Goal: Information Seeking & Learning: Learn about a topic

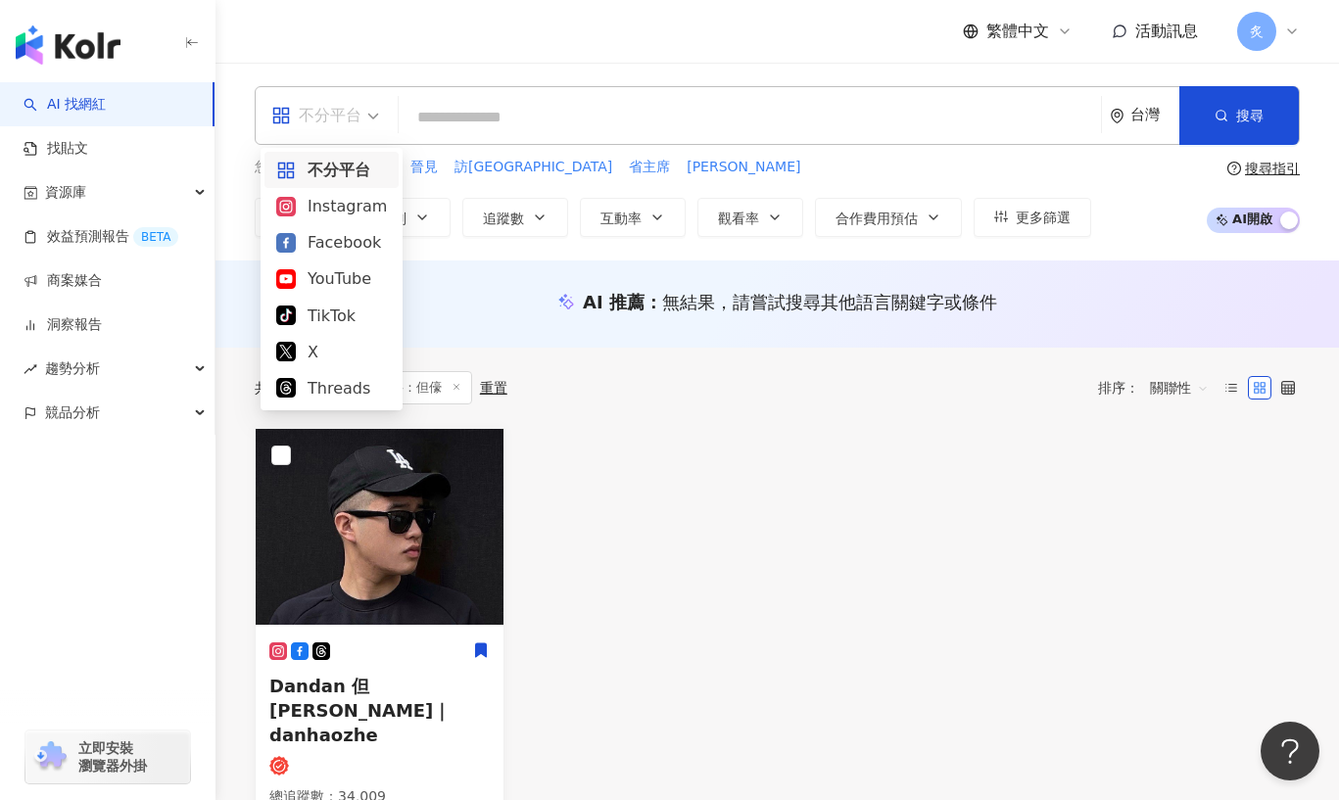
click at [368, 109] on span "不分平台" at bounding box center [325, 115] width 108 height 31
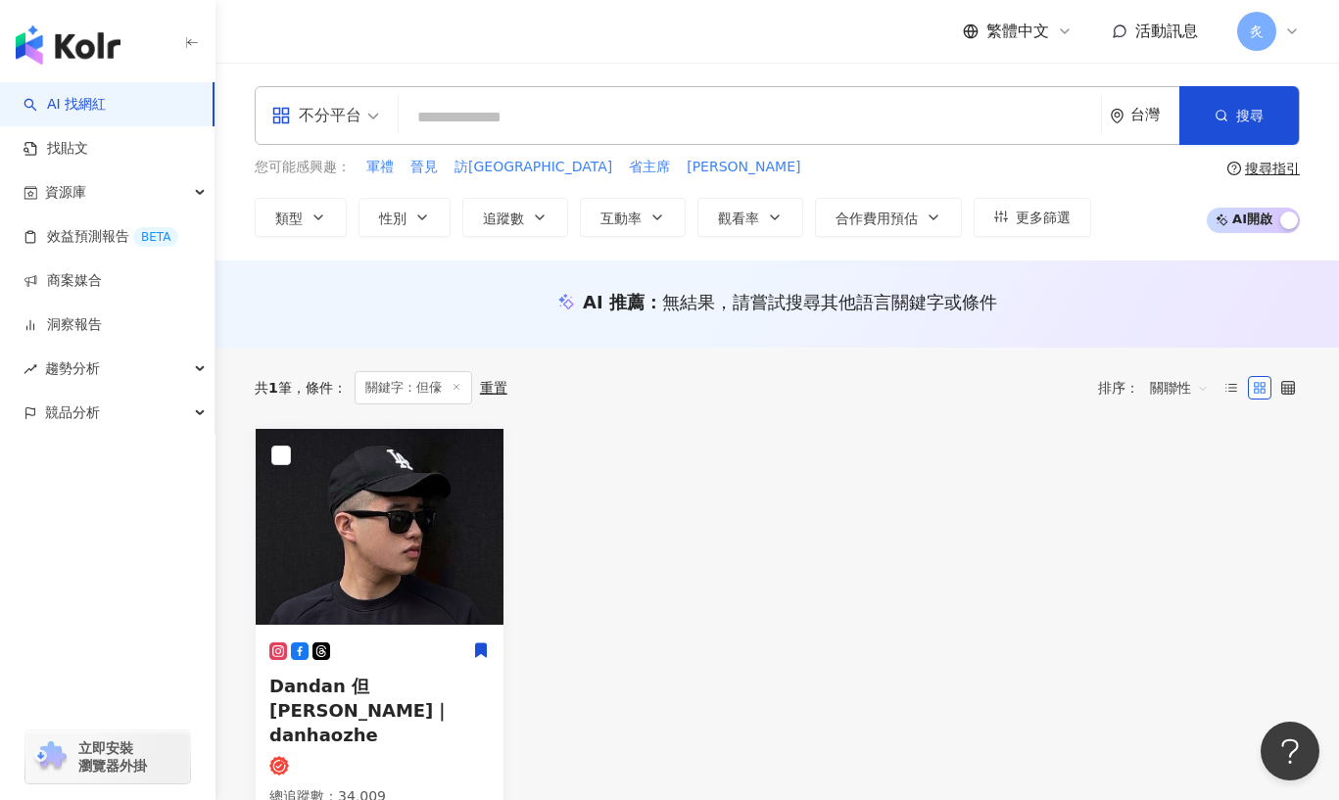
click at [448, 120] on input "search" at bounding box center [749, 117] width 687 height 37
type input "*"
type input "**"
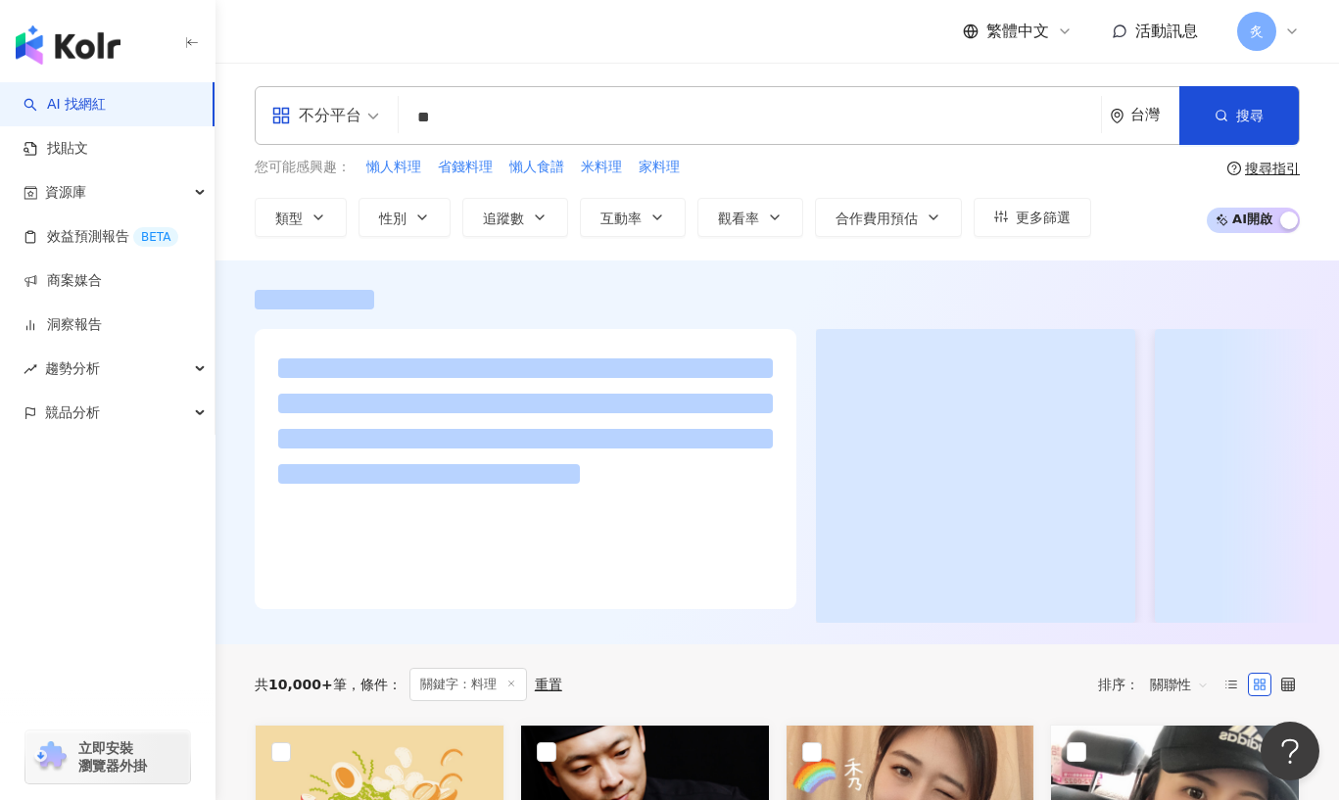
click at [520, 196] on div "您可能感興趣： 懶人料理 省錢料理 懶人食譜 米料理 家料理 類型 性別 追蹤數 互動率 觀看率 合作費用預估 更多篩選" at bounding box center [673, 197] width 836 height 80
click at [523, 211] on span "追蹤數" at bounding box center [503, 219] width 41 height 16
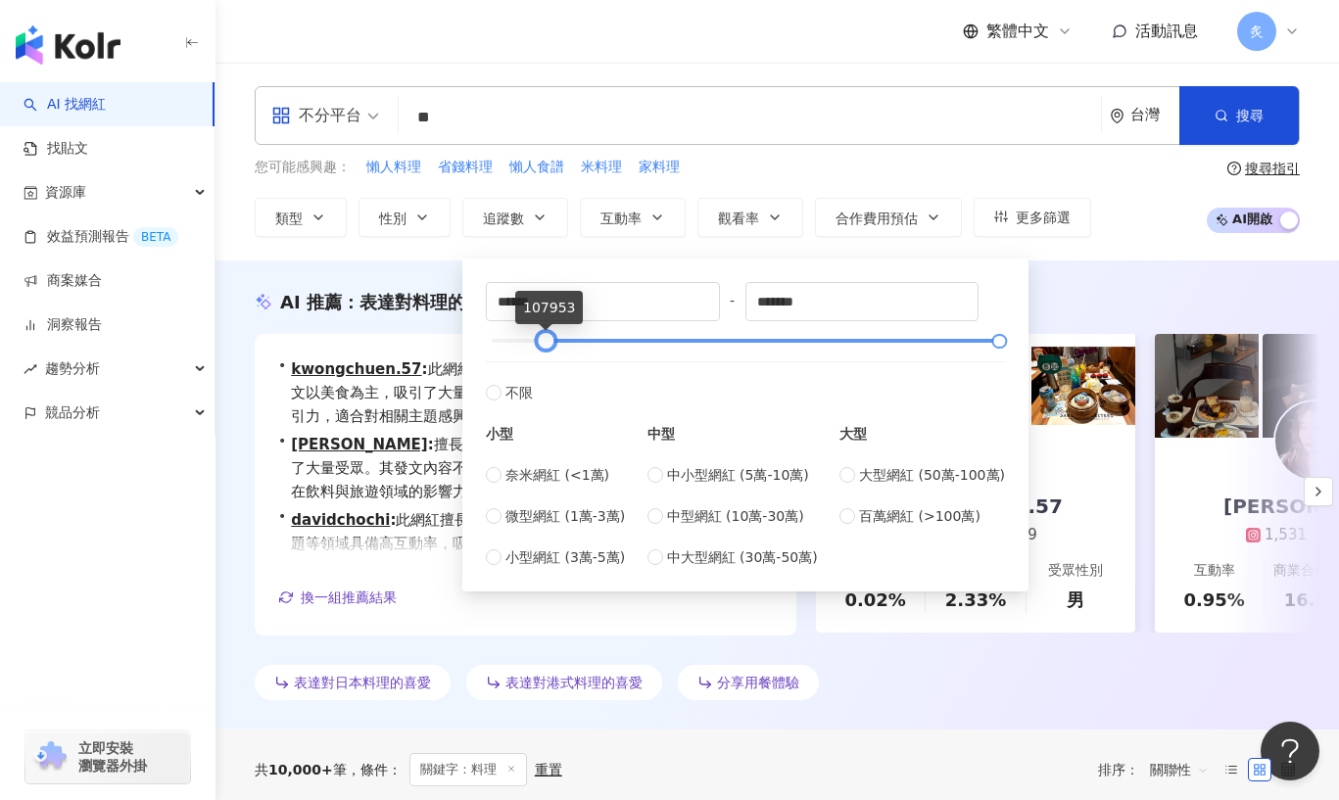
type input "******"
drag, startPoint x: 494, startPoint y: 340, endPoint x: 548, endPoint y: 343, distance: 53.9
click at [548, 343] on div at bounding box center [545, 341] width 11 height 11
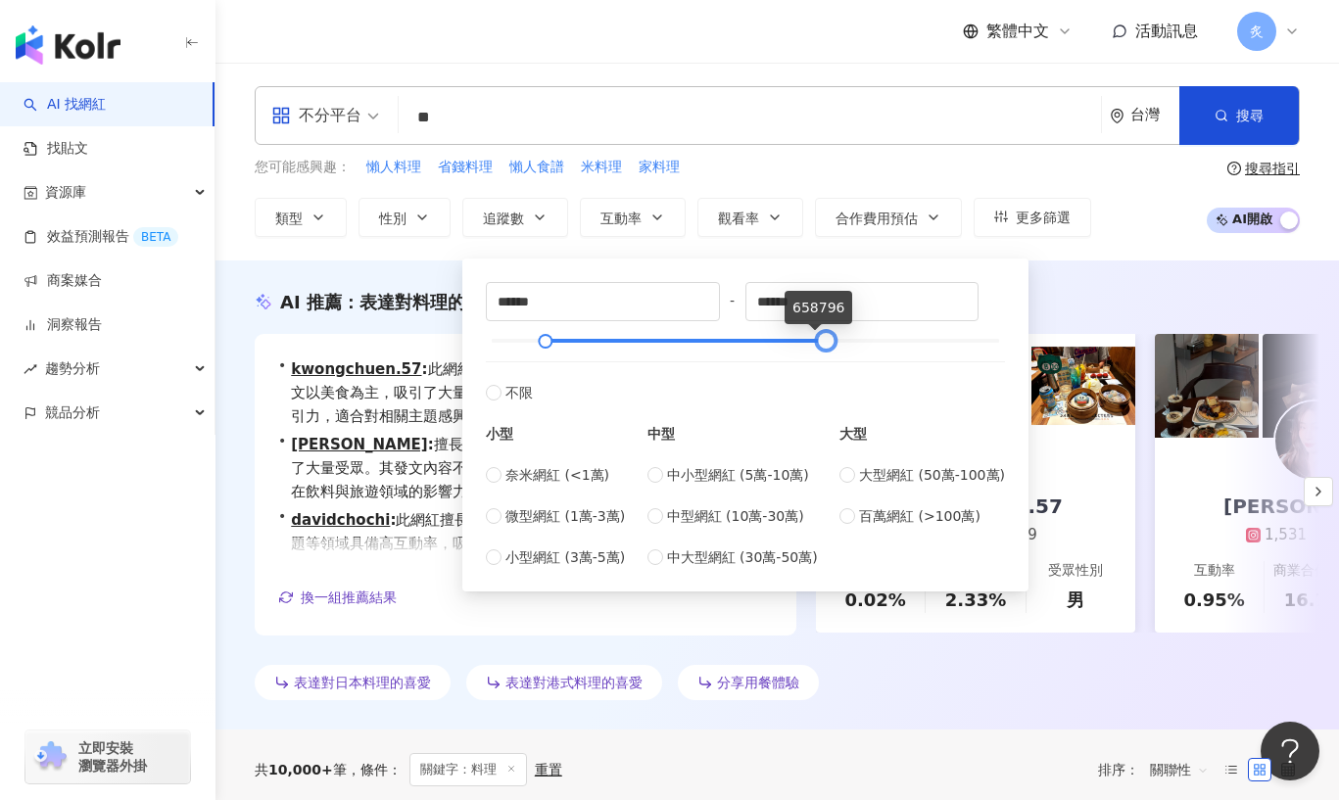
type input "*******"
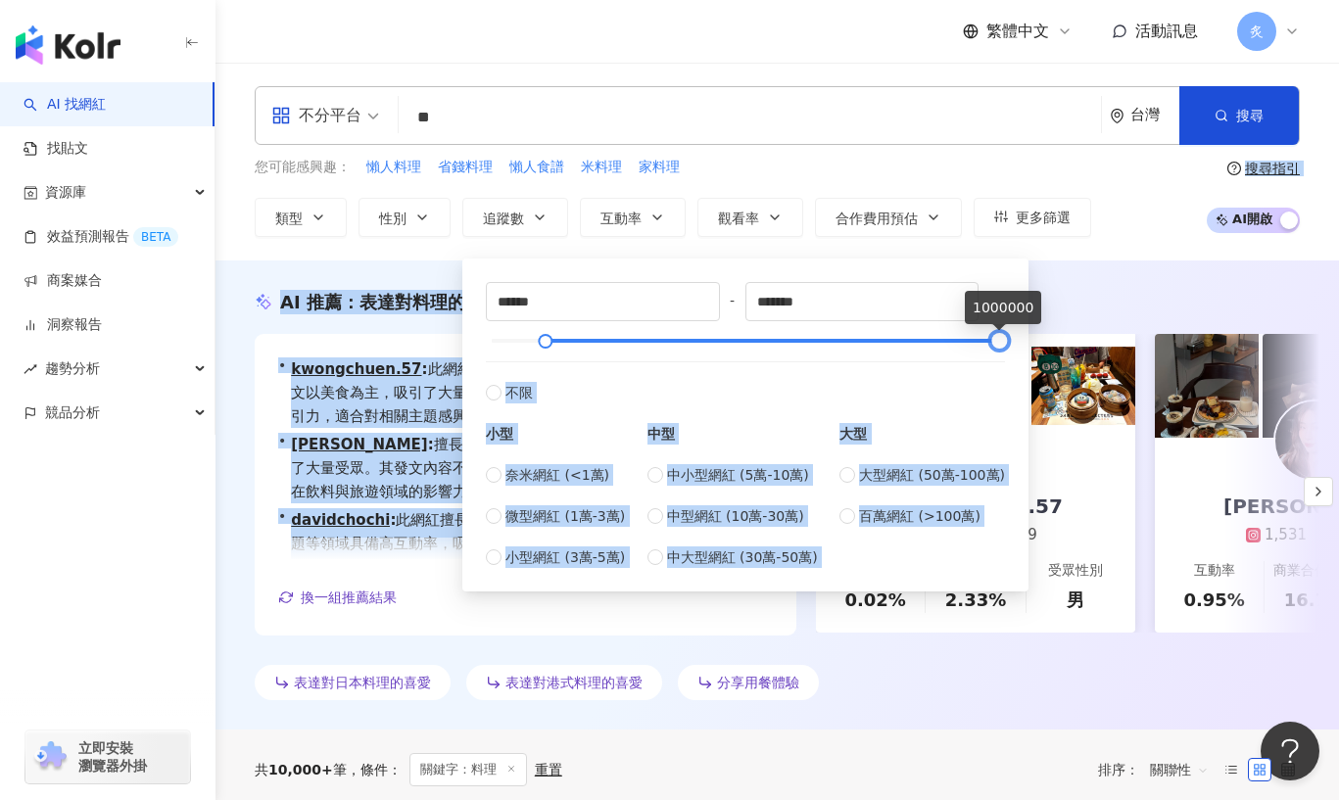
drag, startPoint x: 1001, startPoint y: 346, endPoint x: 1076, endPoint y: 328, distance: 77.4
click at [940, 424] on div "大型" at bounding box center [922, 434] width 166 height 22
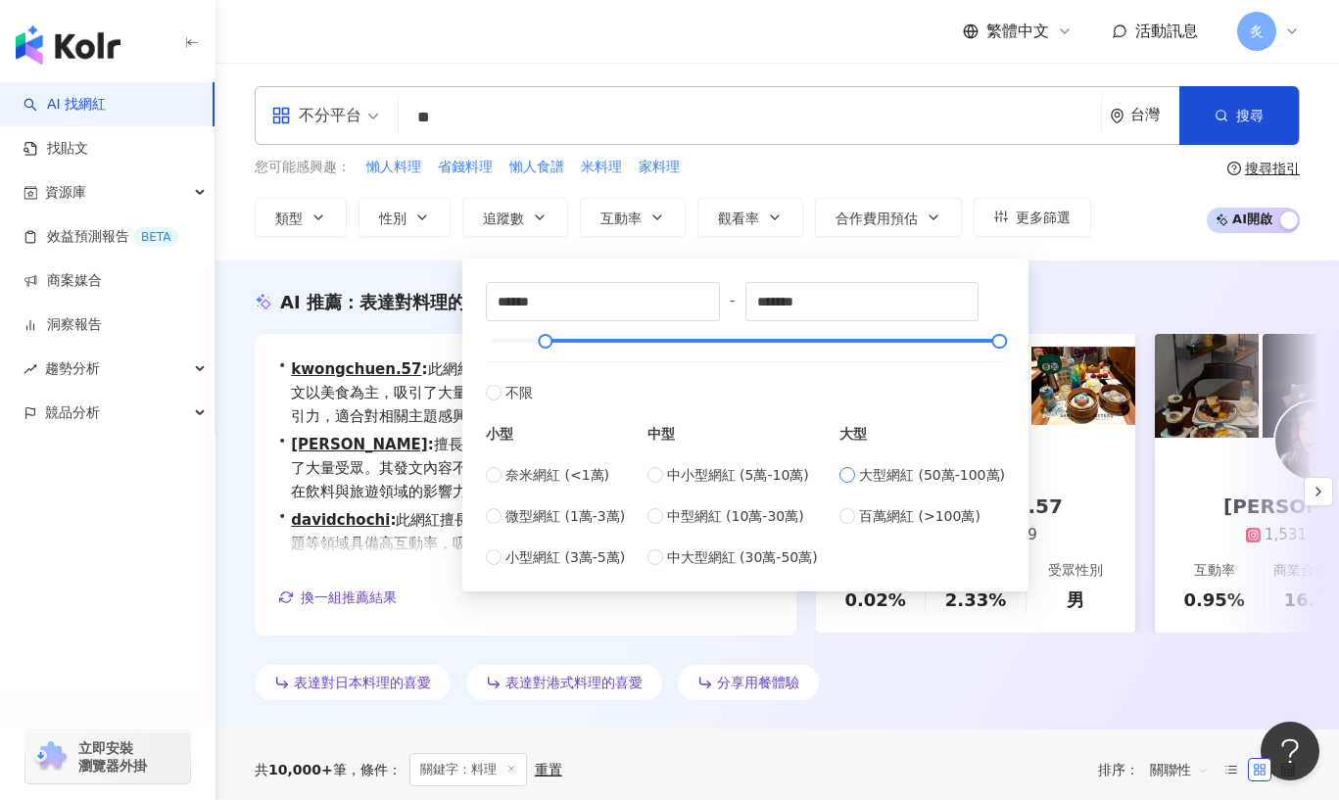
type input "******"
click at [1088, 270] on div "AI 推薦 ： 表達對料理的喜愛的網紅 • kwongchuen.57 : 此網紅專注於料理內容，表達出對美食的熱愛，其貼文以美食為主，吸引了大量關注，並涵蓋…" at bounding box center [776, 495] width 1123 height 469
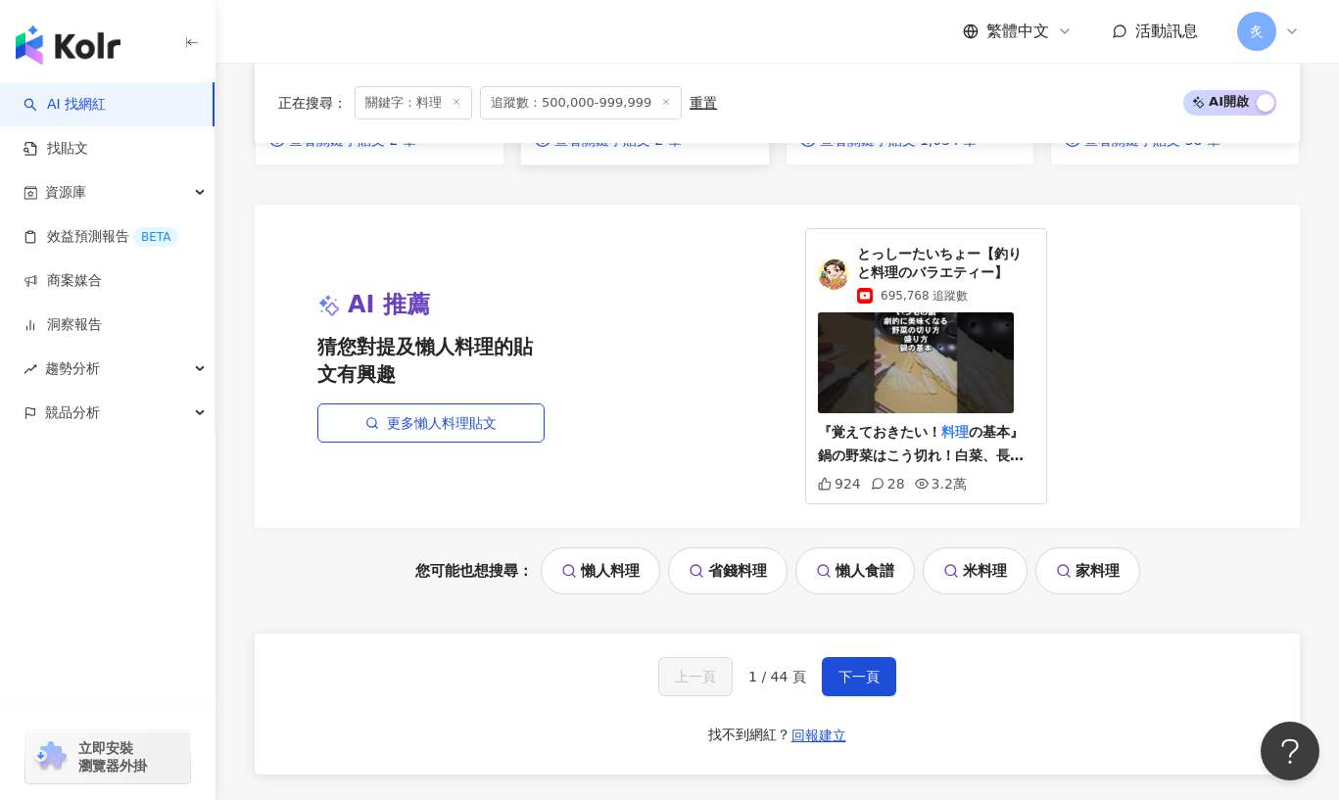
scroll to position [2289, 0]
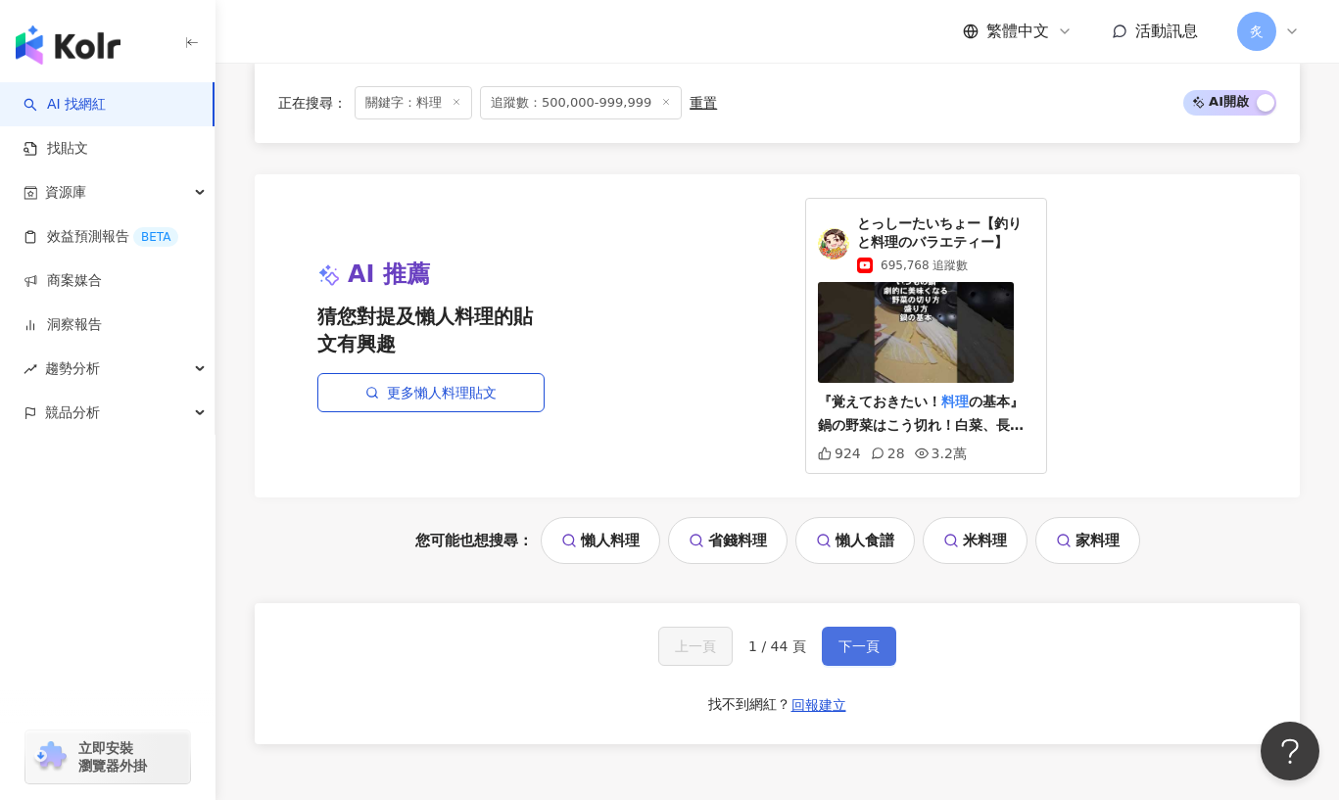
click at [845, 639] on span "下一頁" at bounding box center [858, 647] width 41 height 16
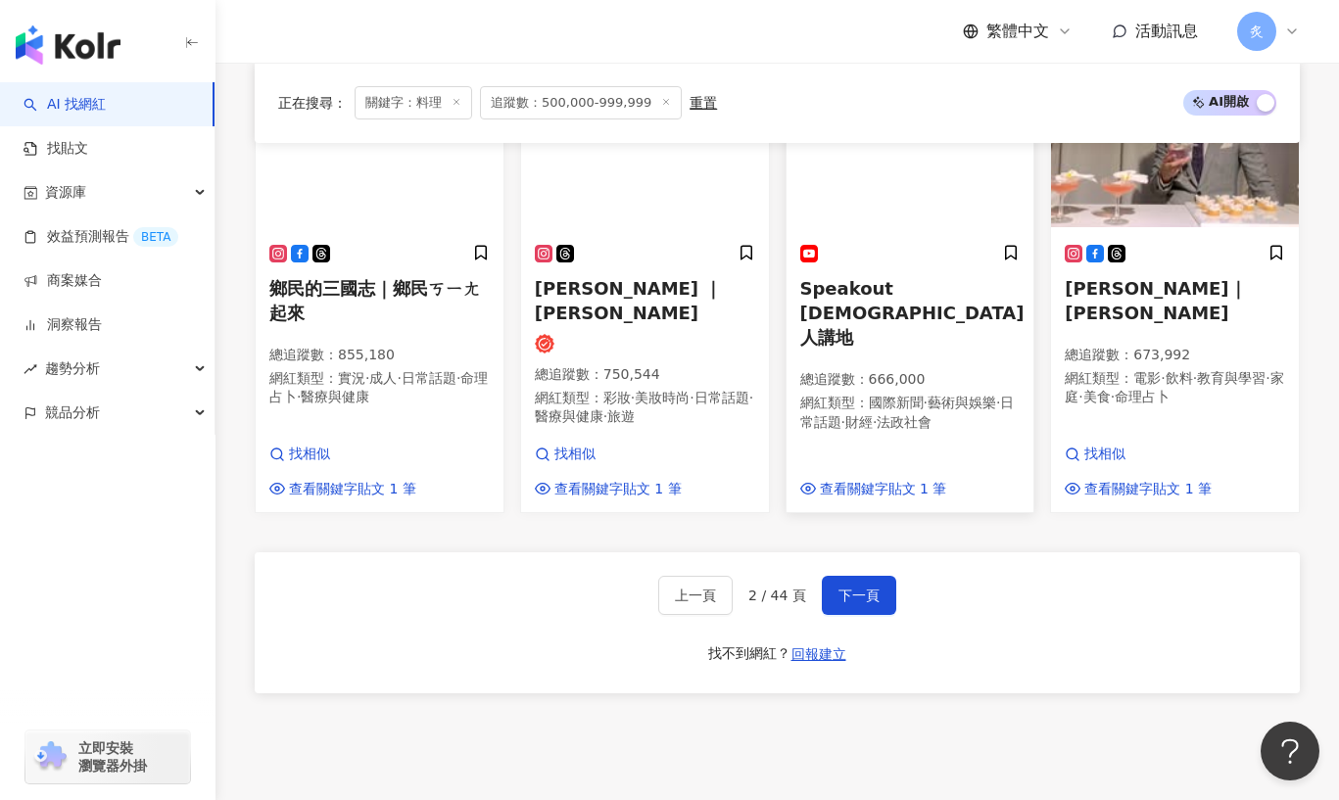
scroll to position [1746, 0]
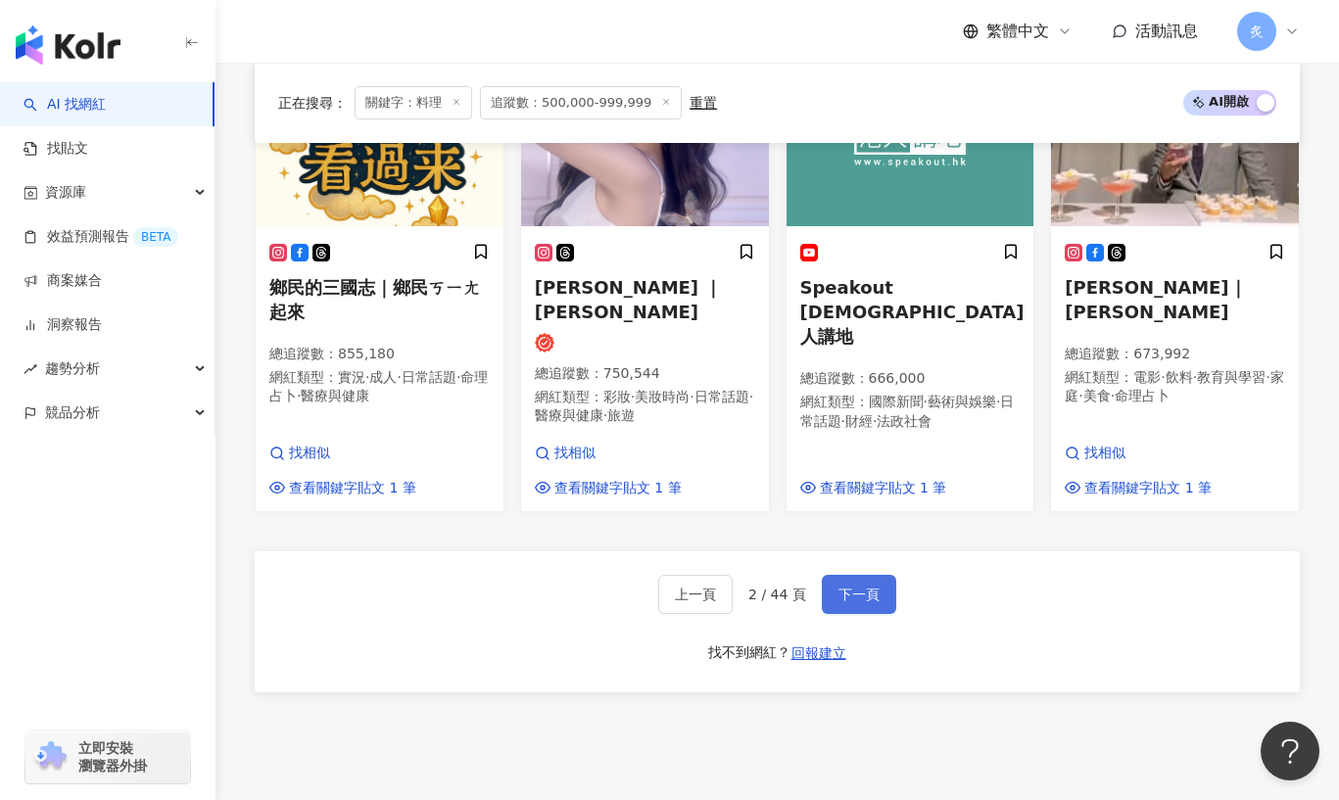
click at [846, 587] on span "下一頁" at bounding box center [858, 595] width 41 height 16
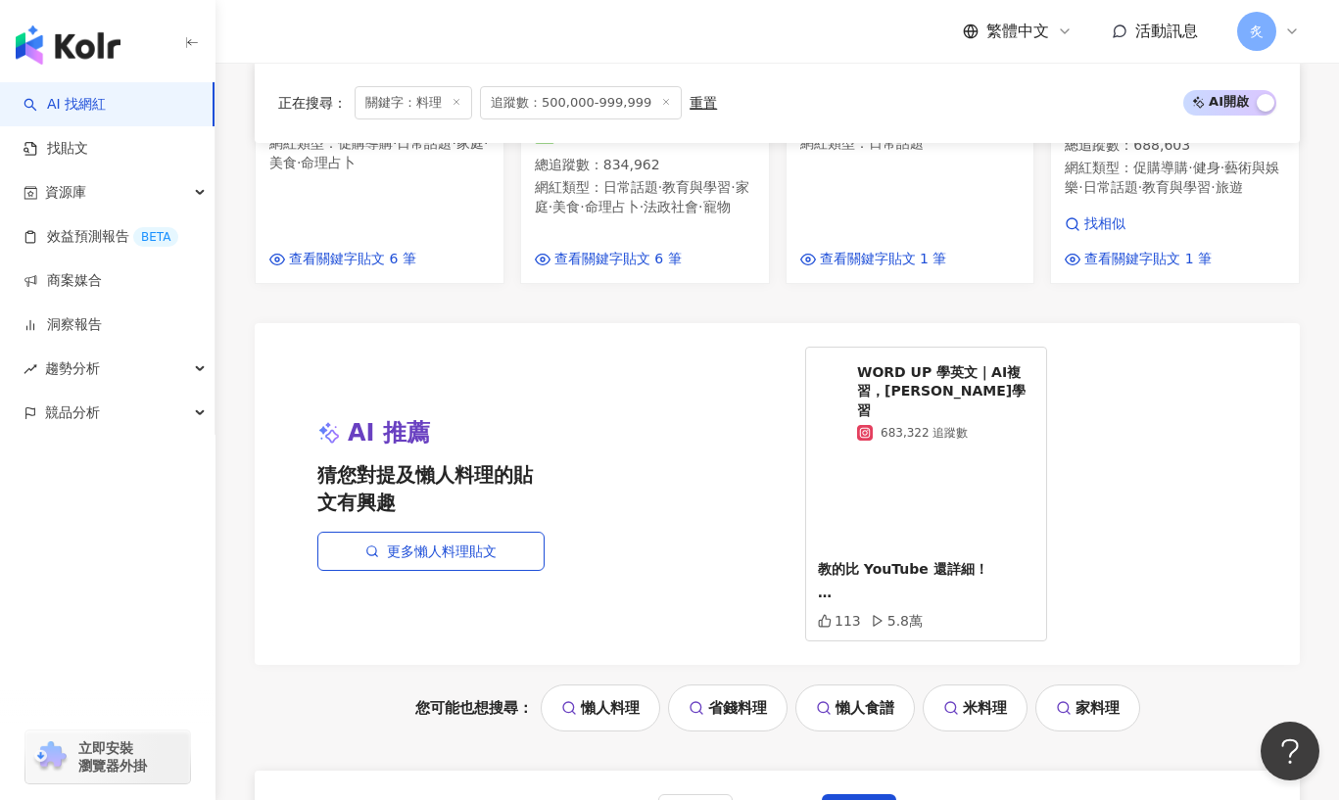
scroll to position [2180, 0]
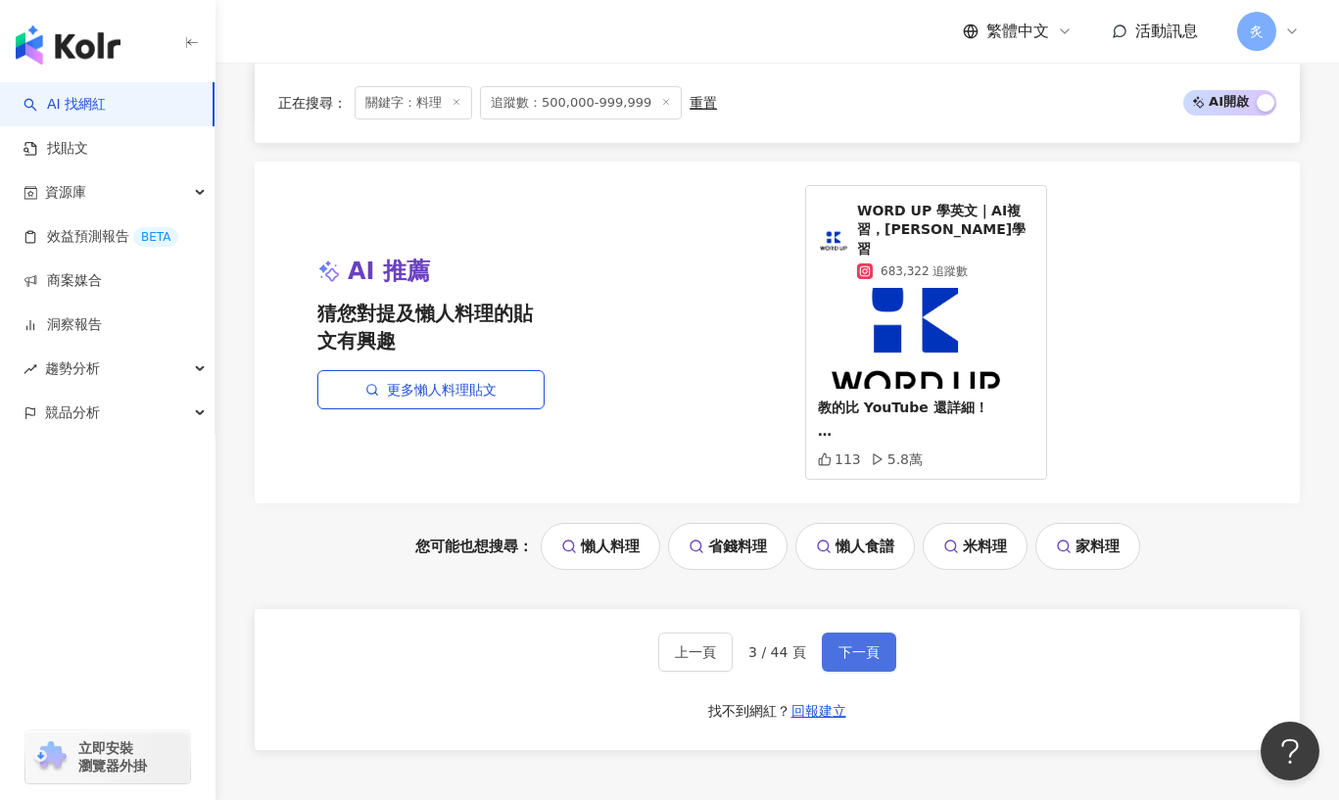
click at [863, 633] on button "下一頁" at bounding box center [859, 652] width 74 height 39
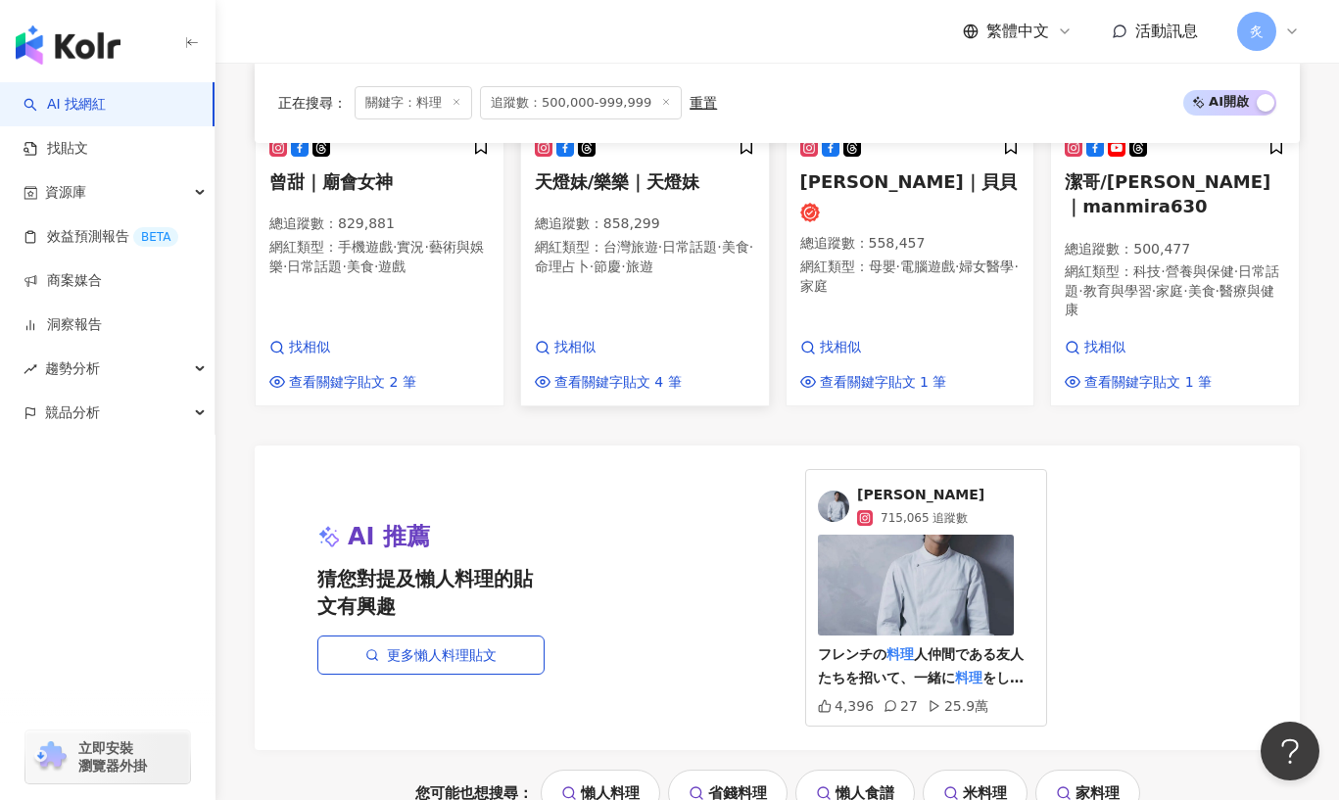
scroll to position [2053, 0]
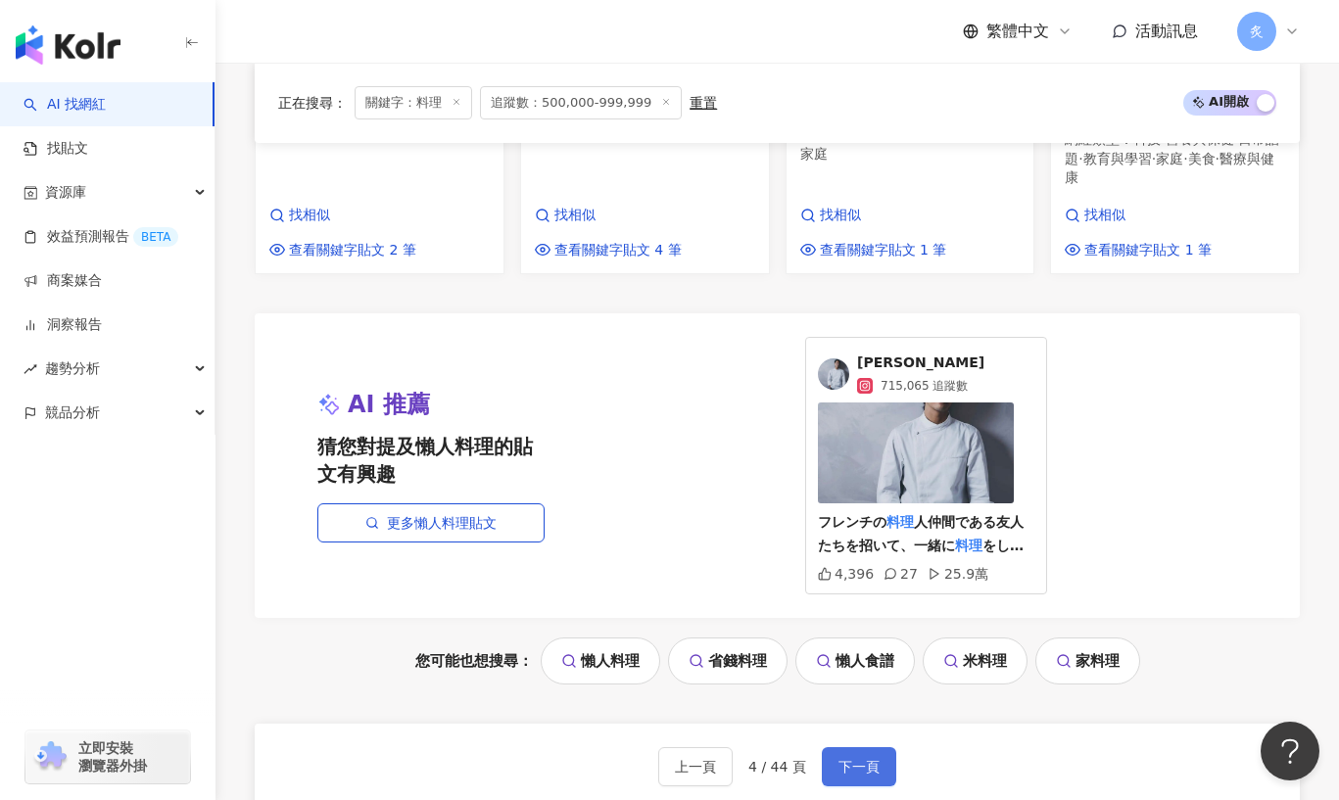
click at [864, 759] on span "下一頁" at bounding box center [858, 767] width 41 height 16
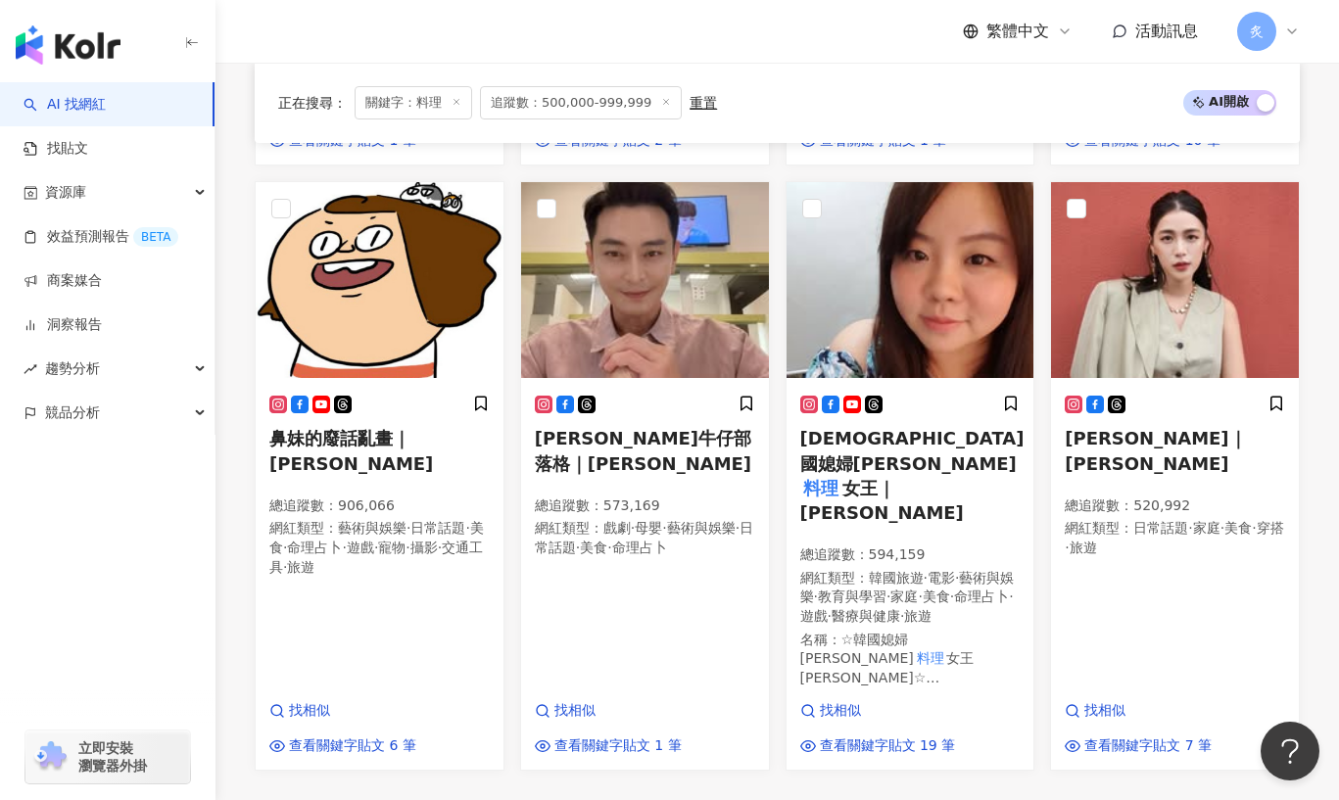
scroll to position [1975, 0]
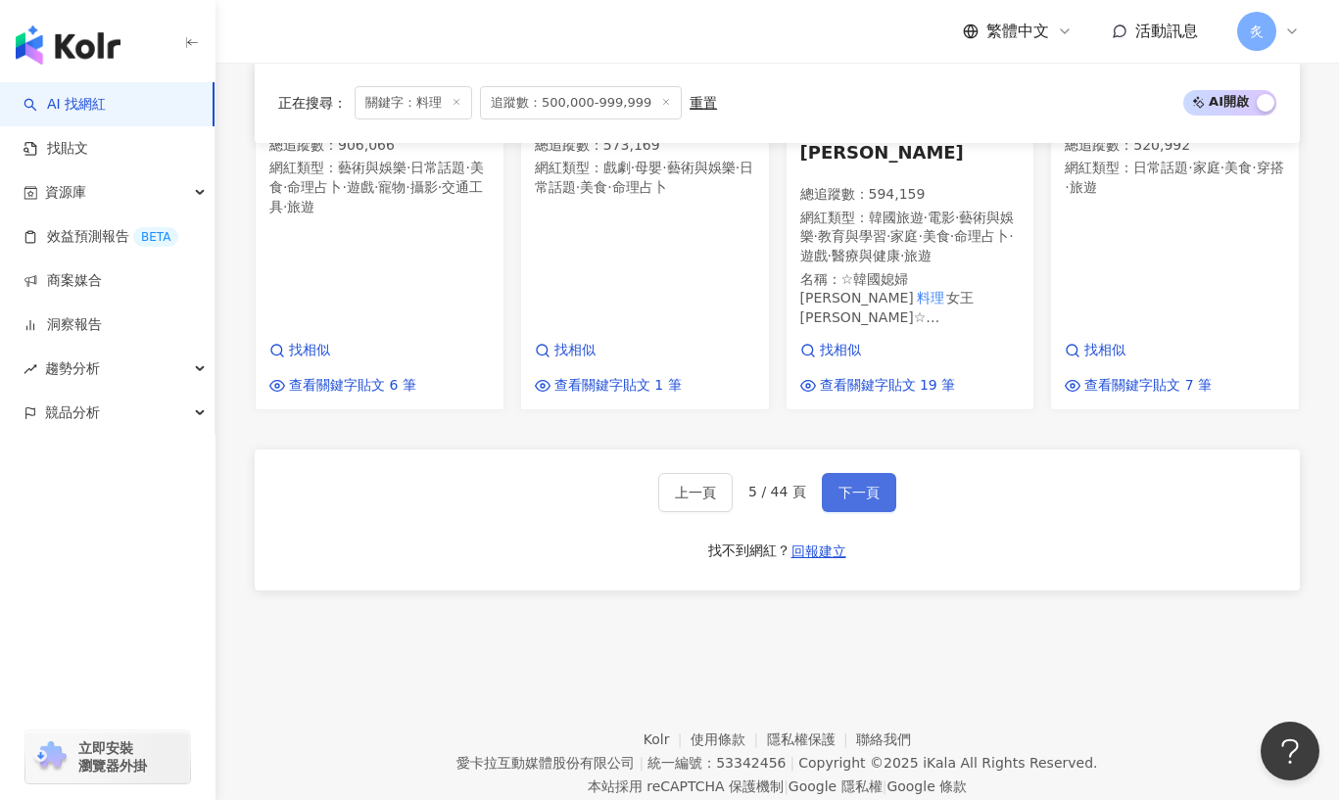
click at [850, 485] on span "下一頁" at bounding box center [858, 493] width 41 height 16
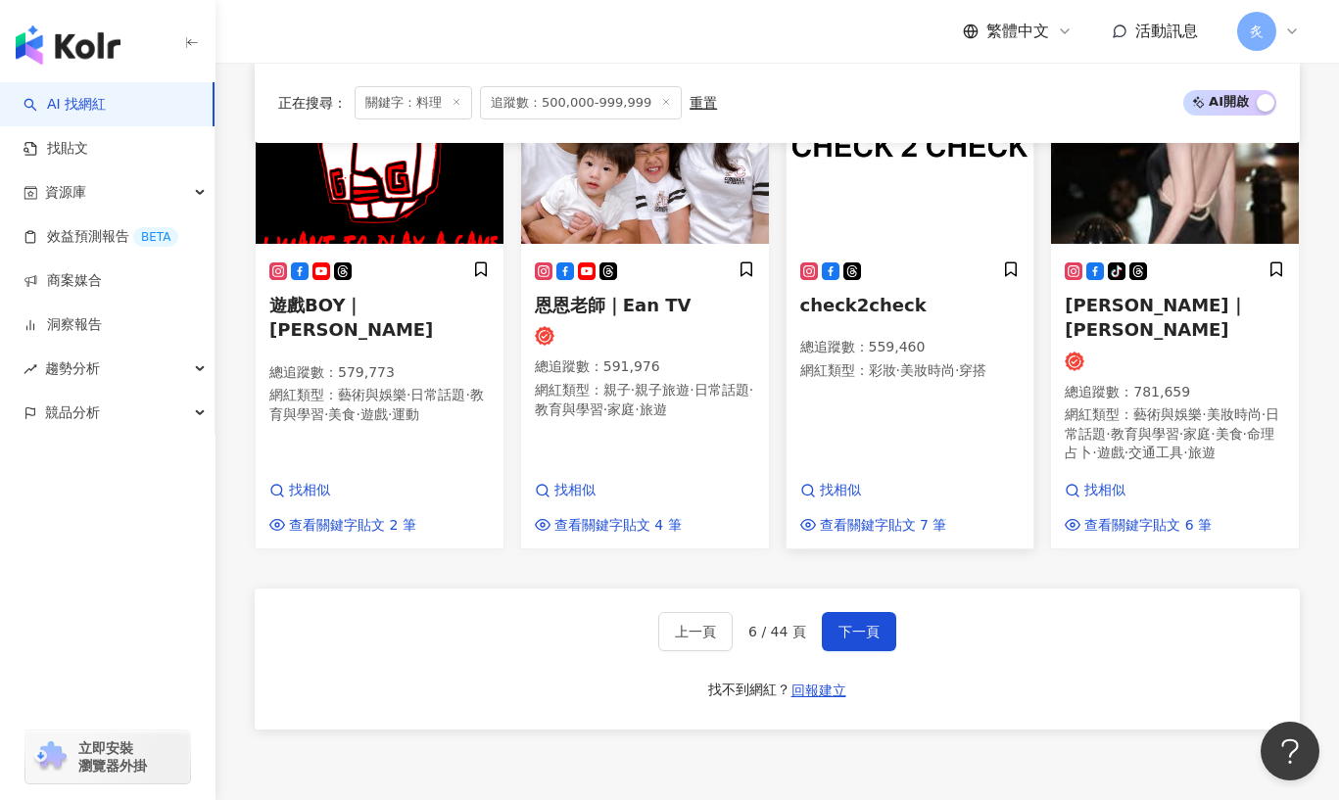
scroll to position [1835, 0]
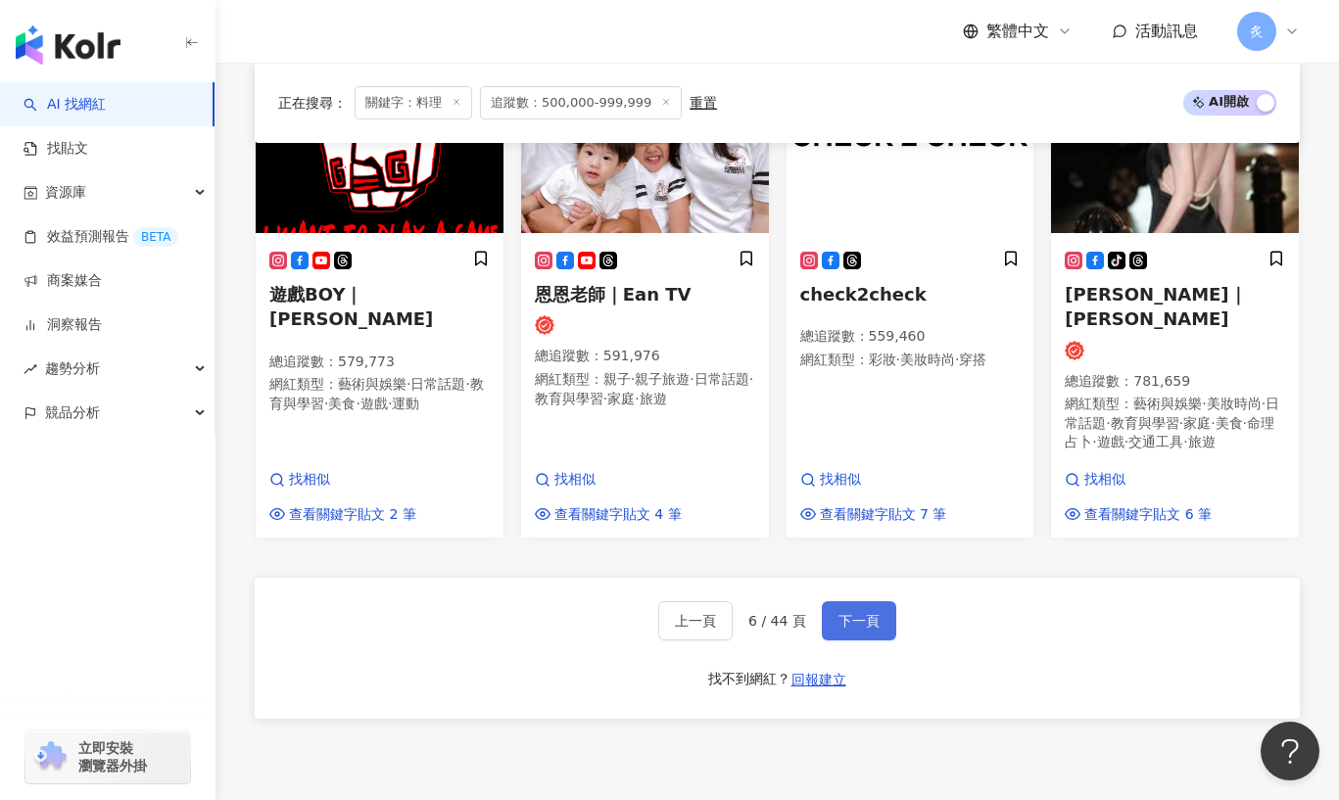
click at [846, 613] on span "下一頁" at bounding box center [858, 621] width 41 height 16
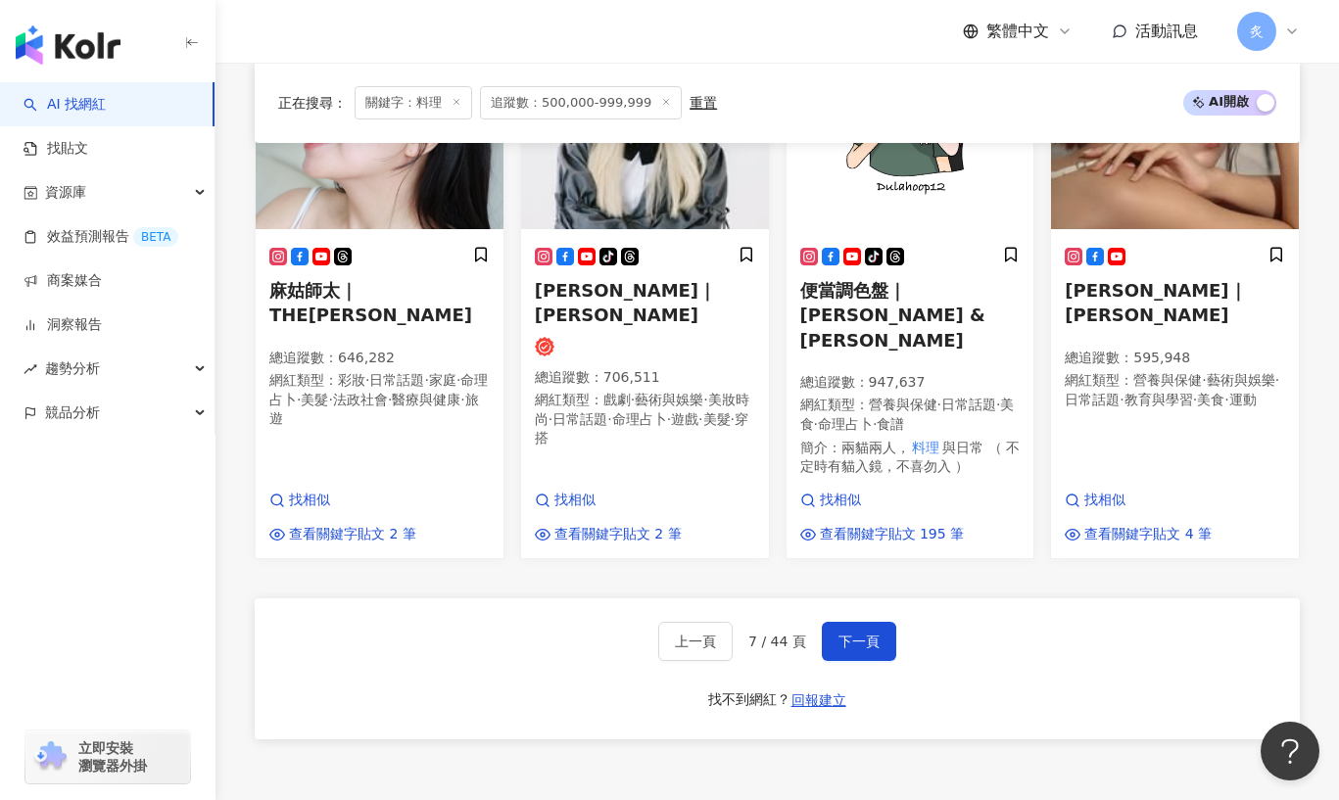
scroll to position [1931, 0]
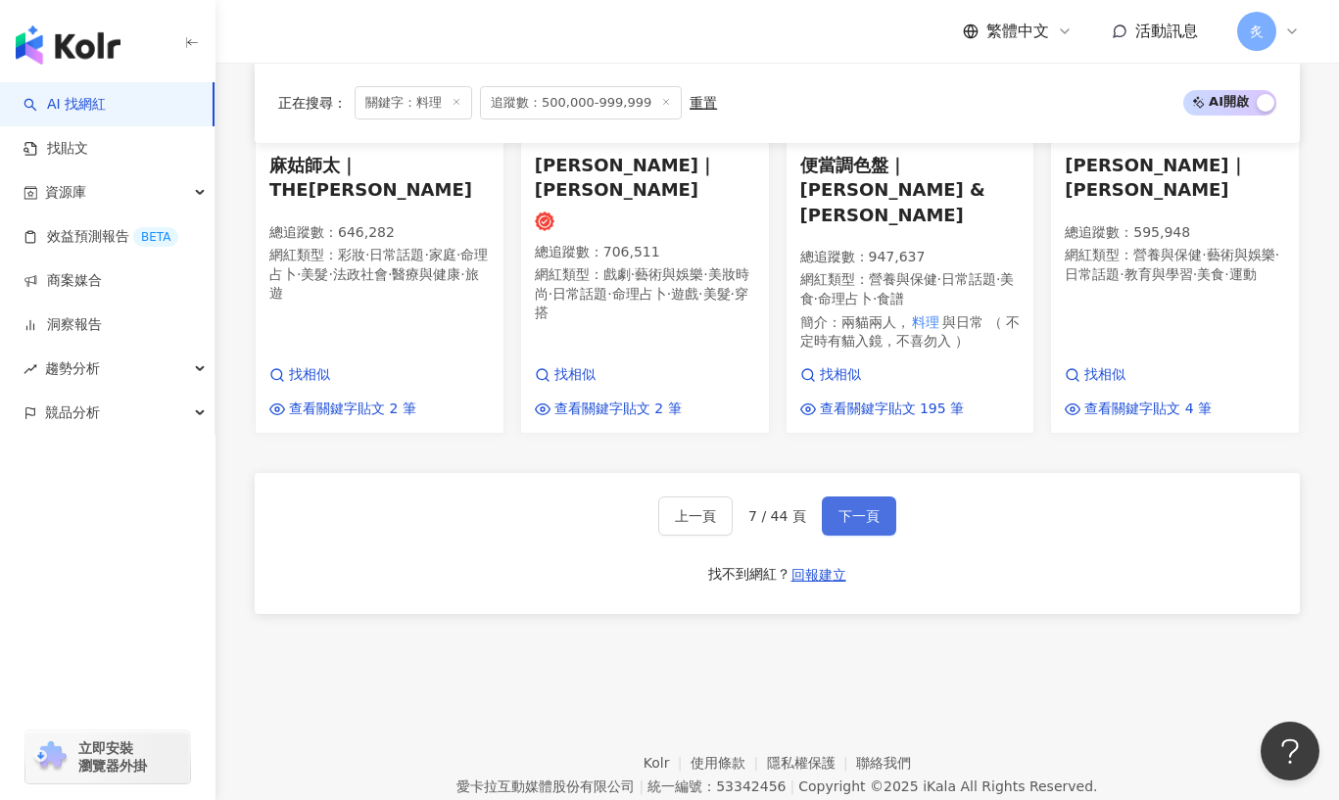
click at [851, 508] on span "下一頁" at bounding box center [858, 516] width 41 height 16
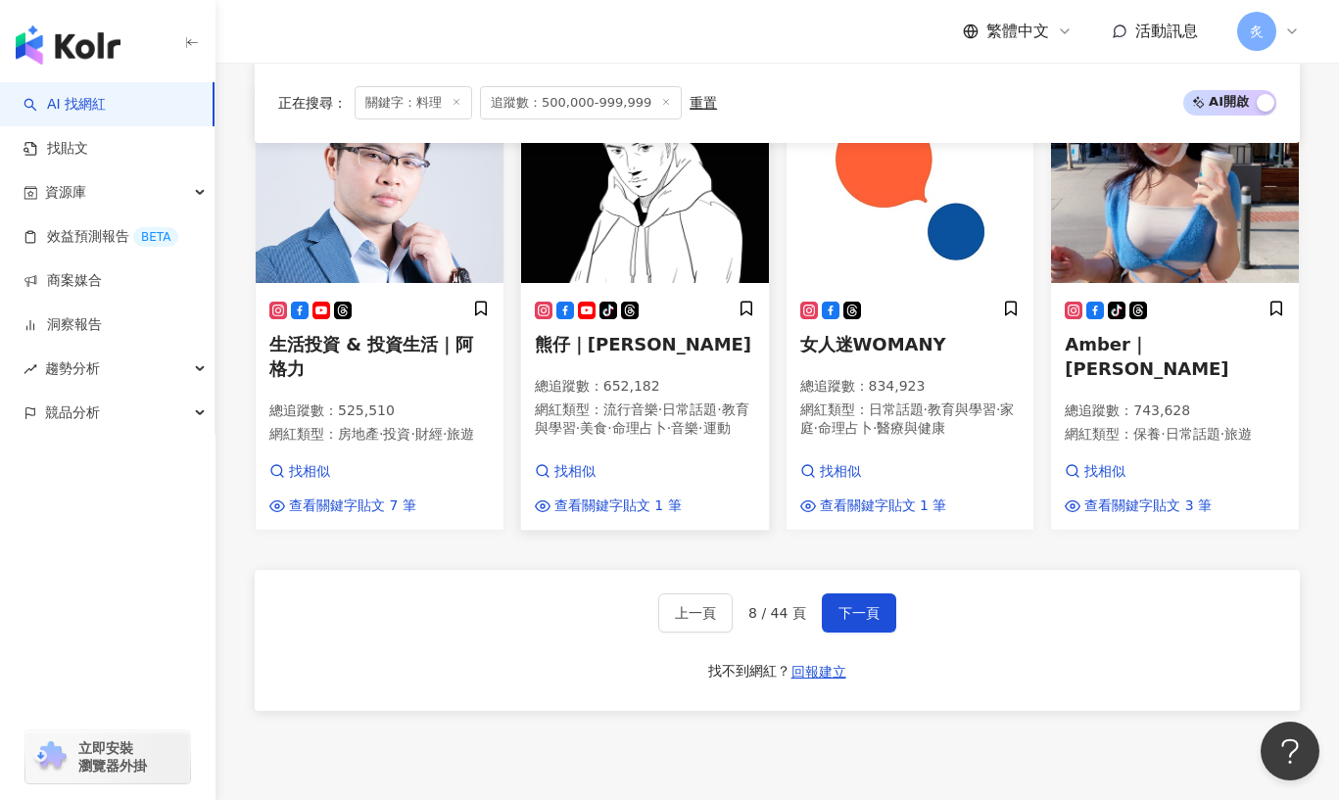
scroll to position [1642, 0]
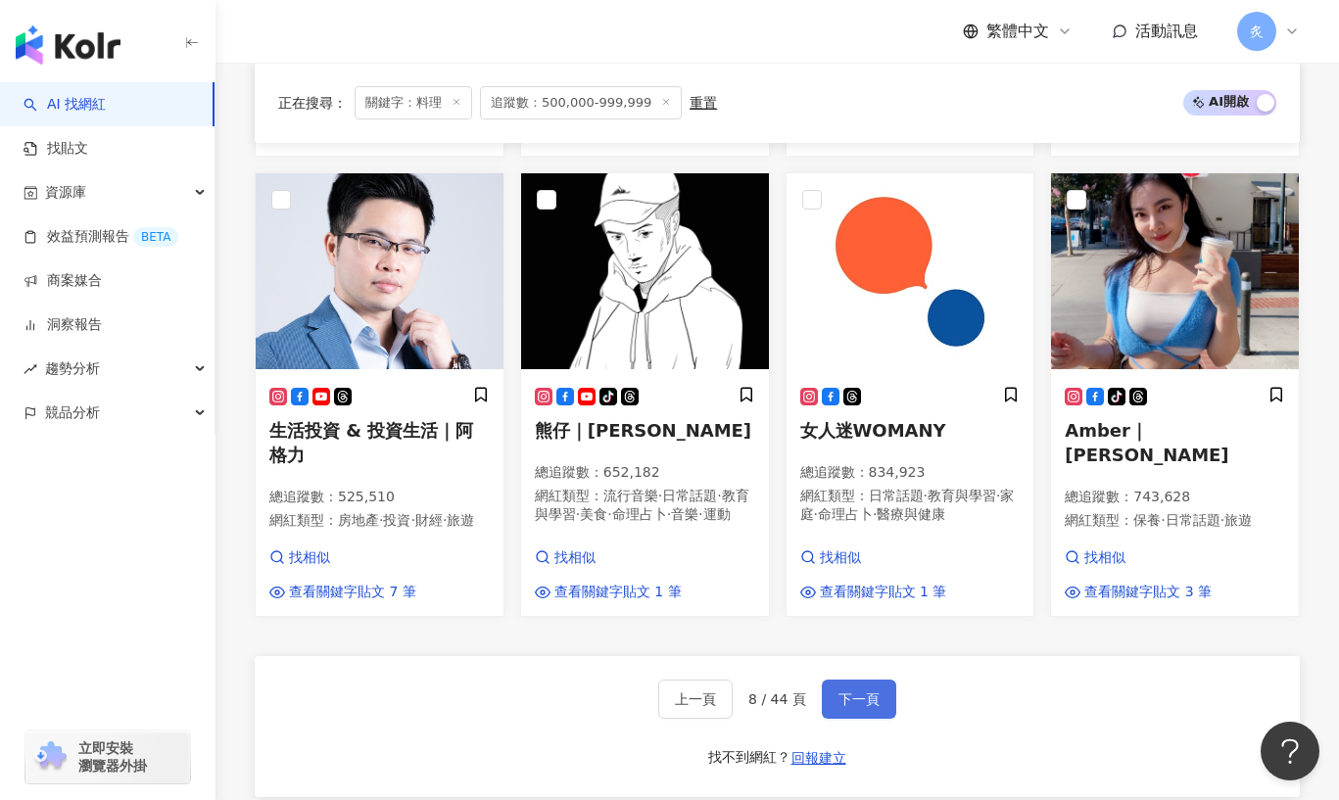
click at [877, 691] on span "下一頁" at bounding box center [858, 699] width 41 height 16
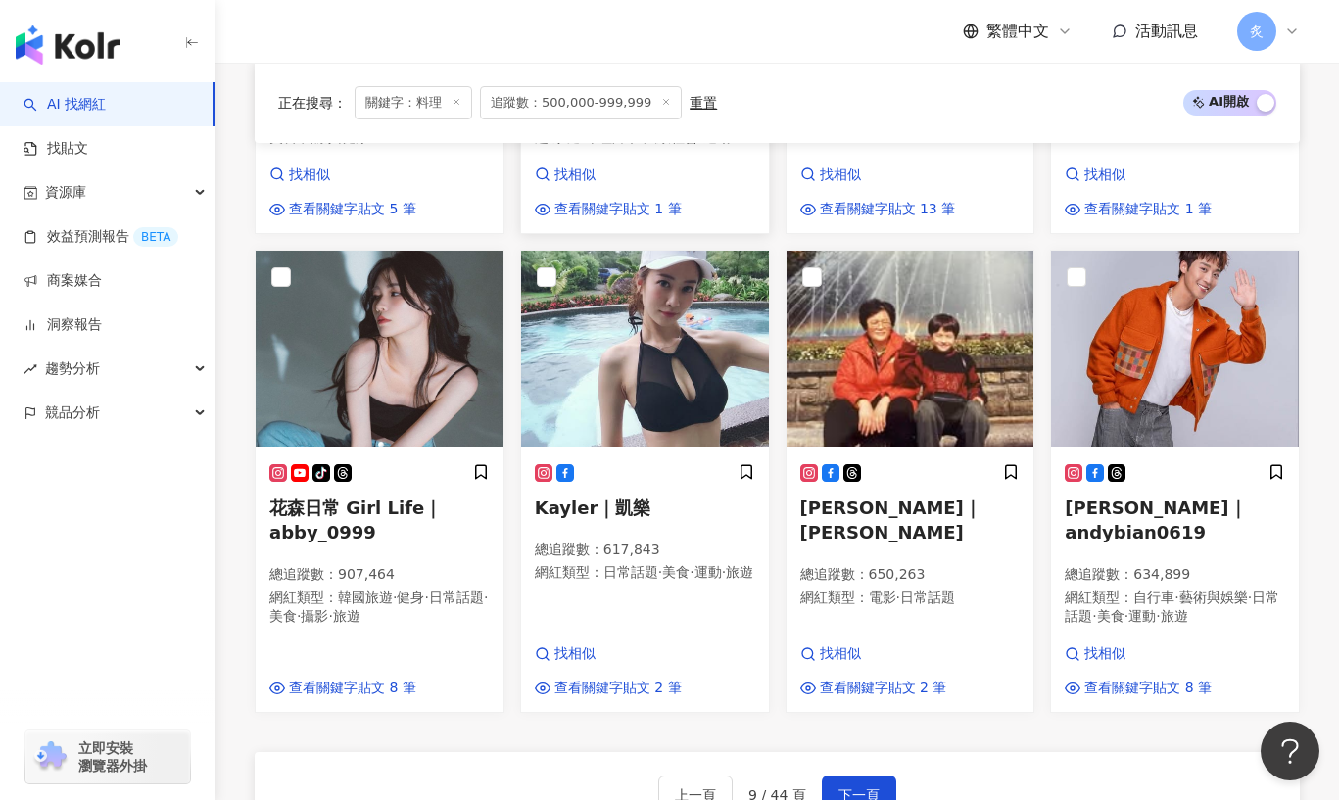
scroll to position [1608, 0]
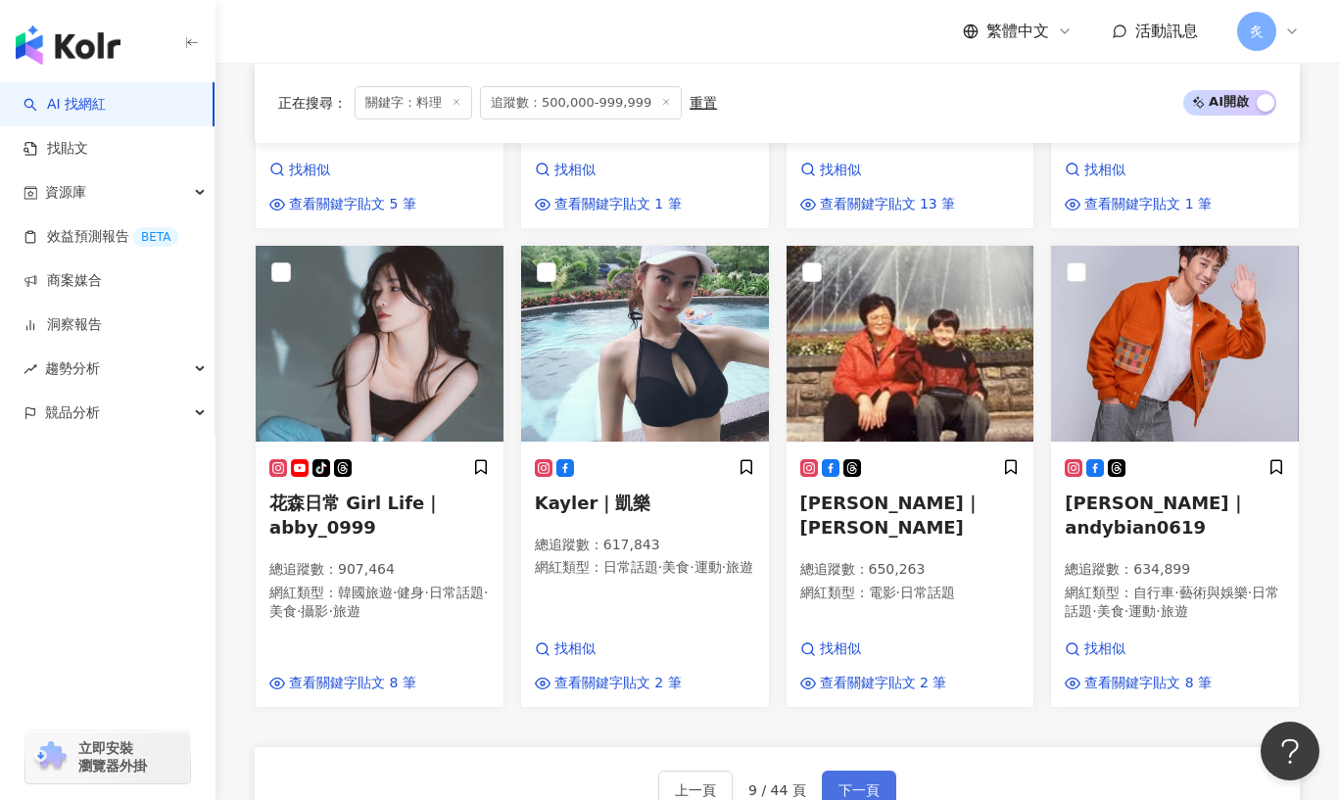
click at [853, 783] on span "下一頁" at bounding box center [858, 791] width 41 height 16
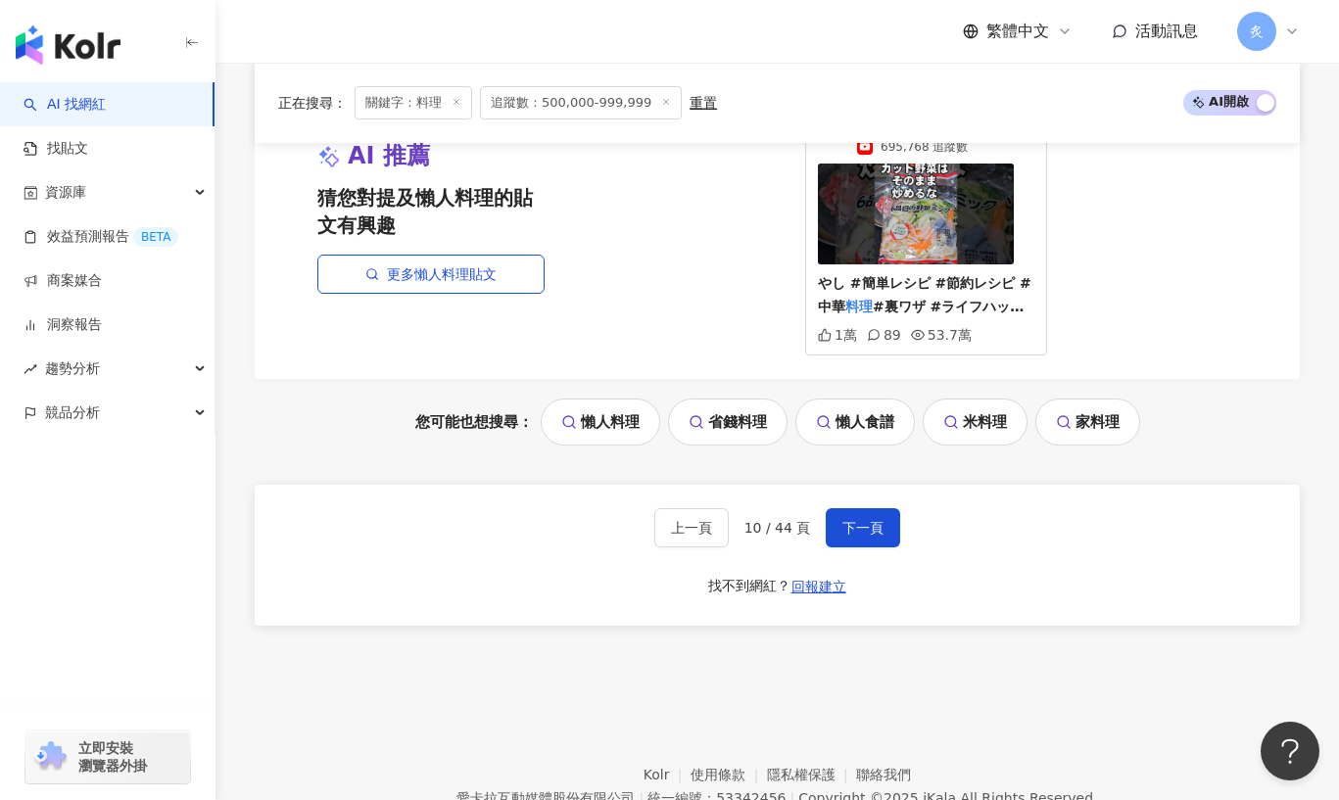
scroll to position [2353, 0]
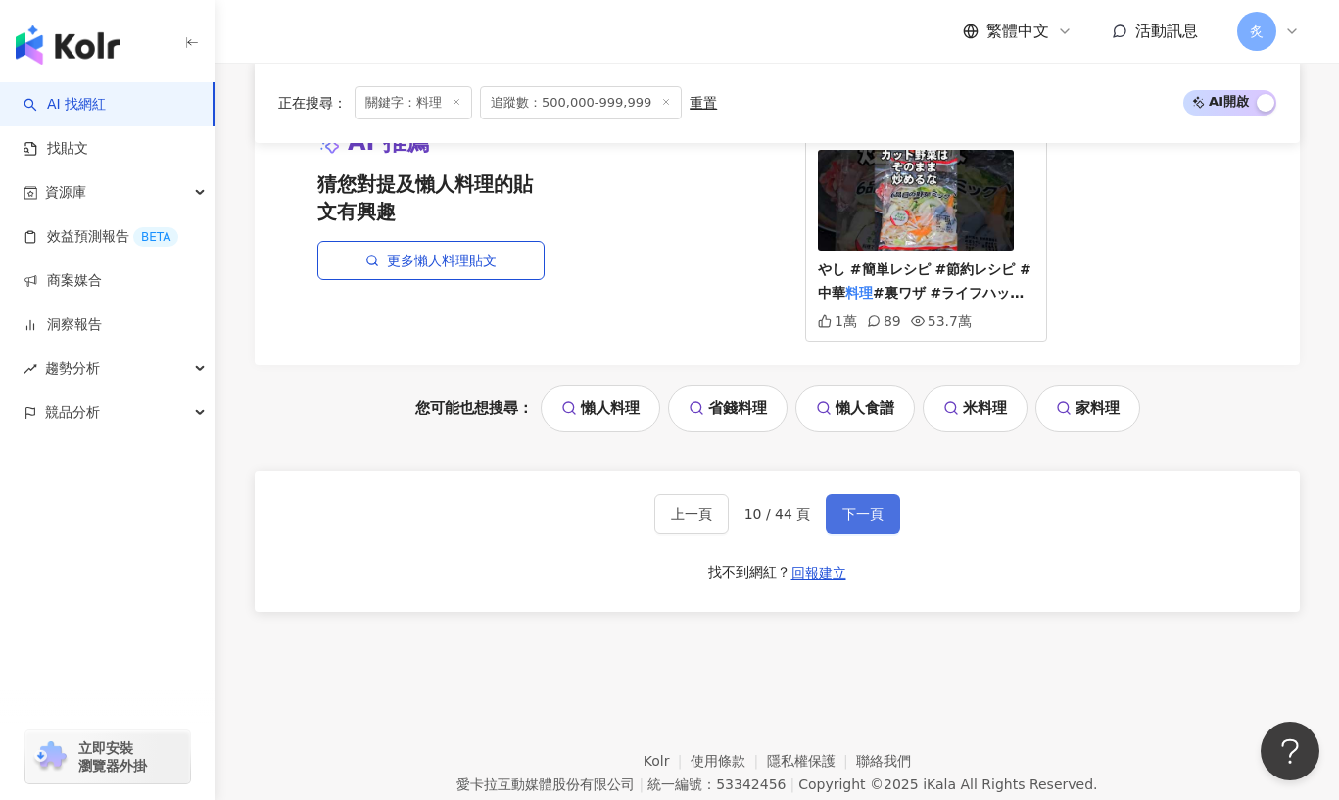
click at [864, 506] on span "下一頁" at bounding box center [862, 514] width 41 height 16
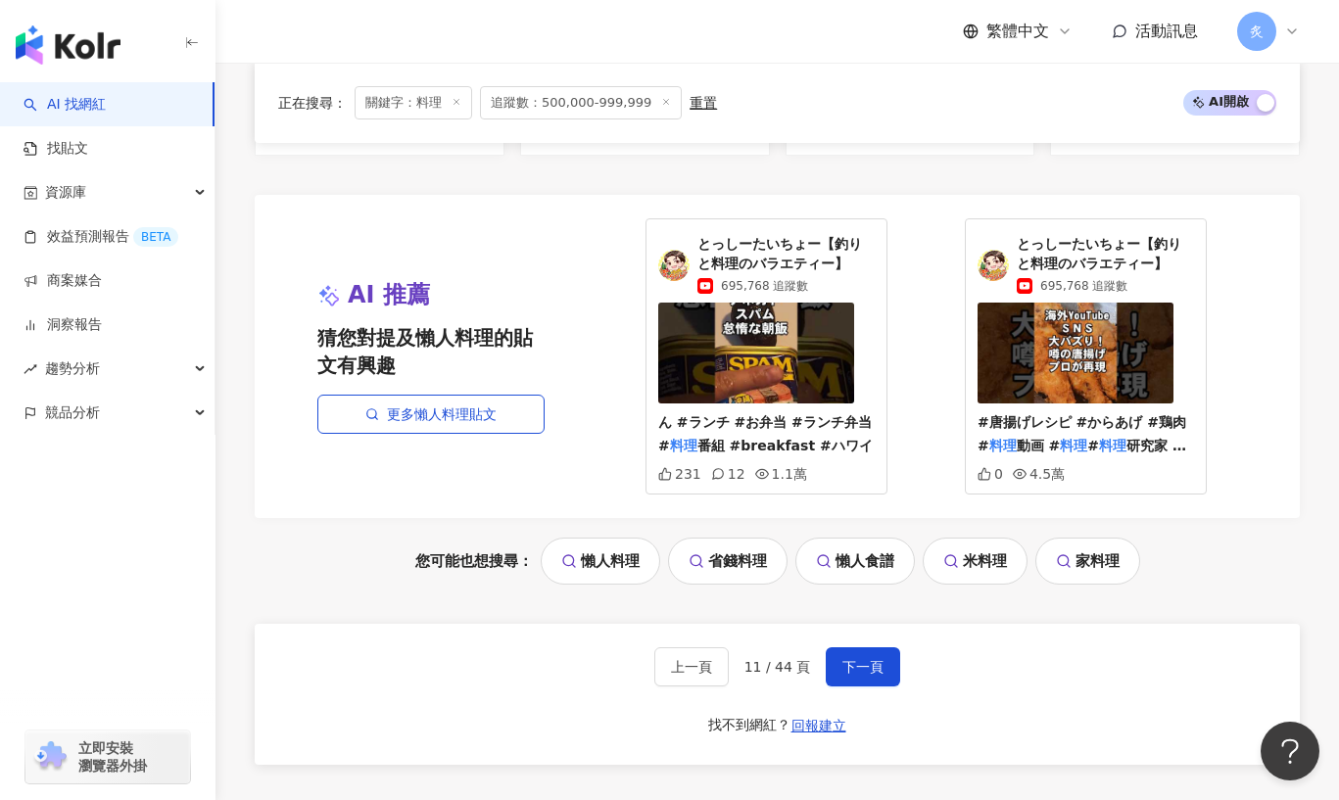
scroll to position [2146, 0]
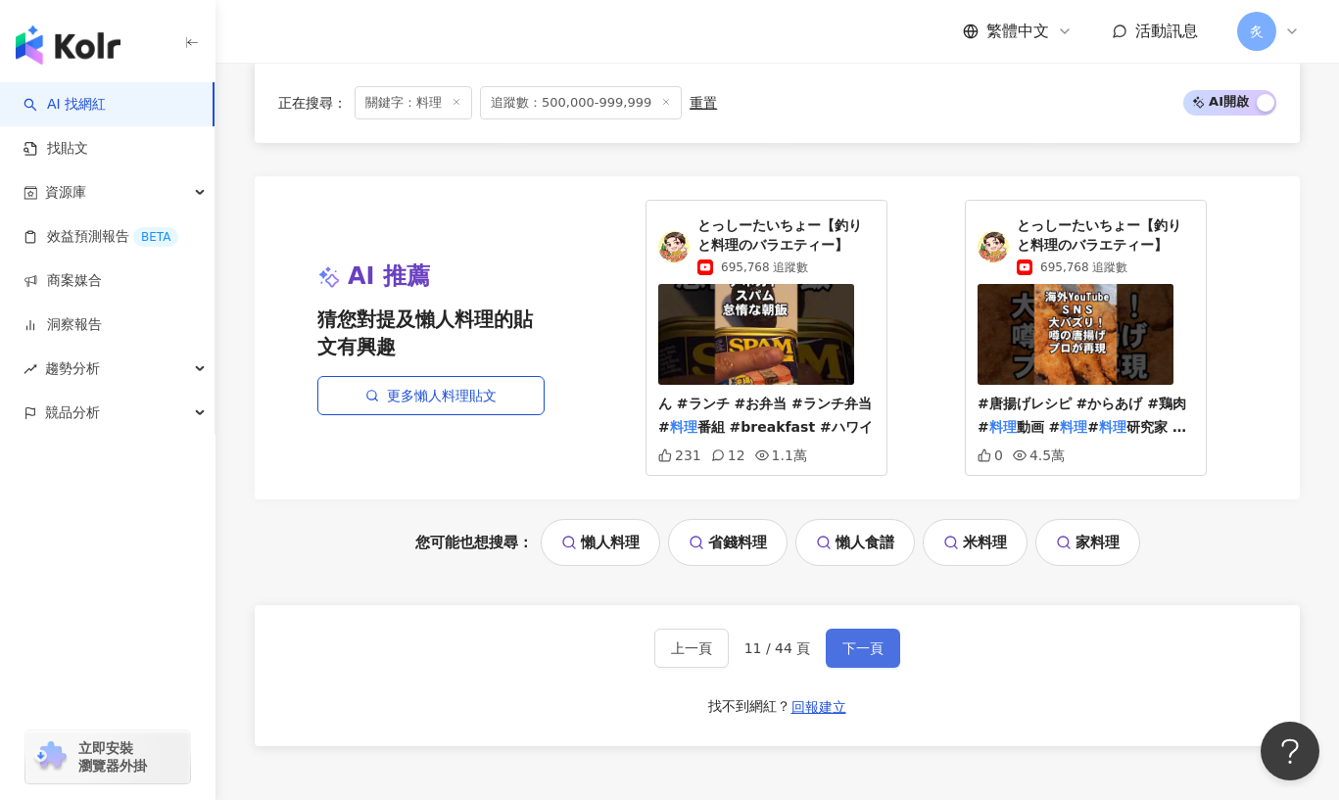
click at [849, 629] on button "下一頁" at bounding box center [863, 648] width 74 height 39
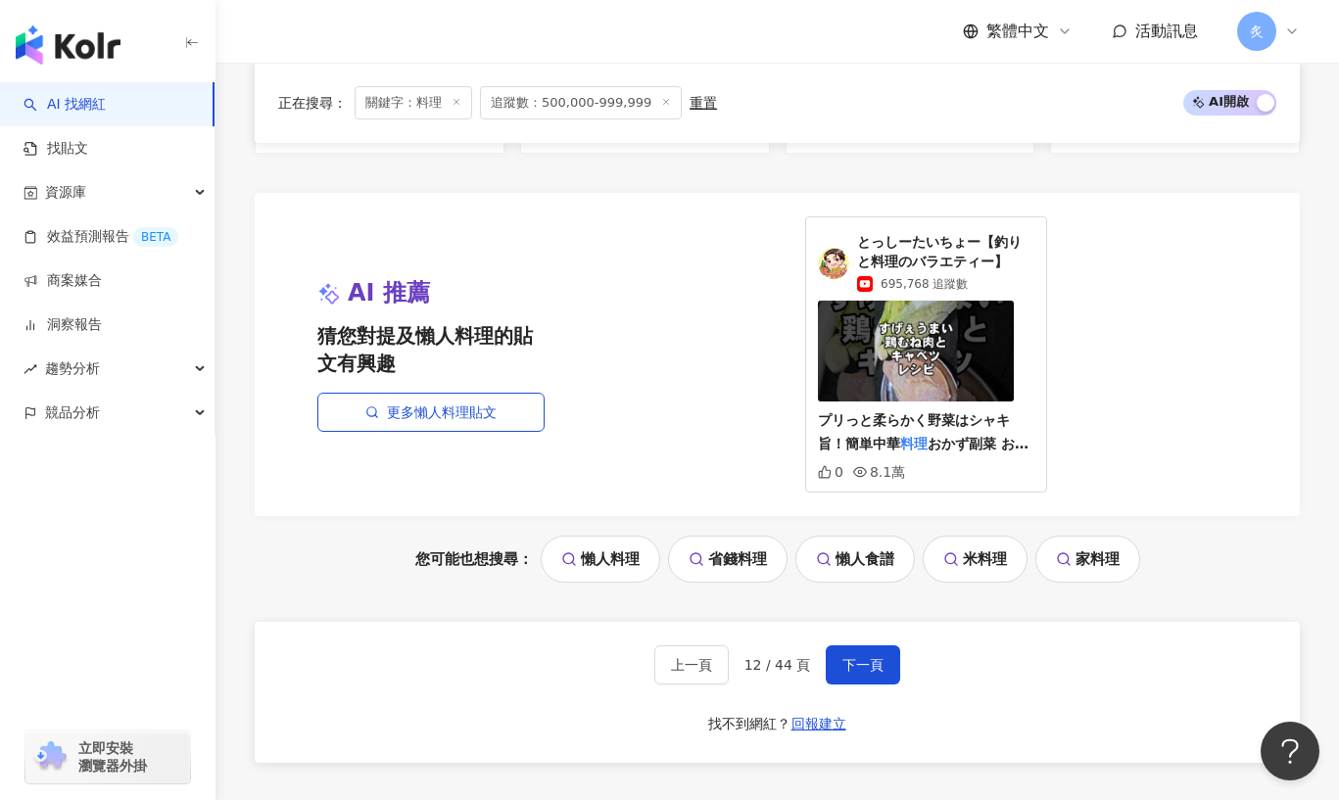
scroll to position [2190, 0]
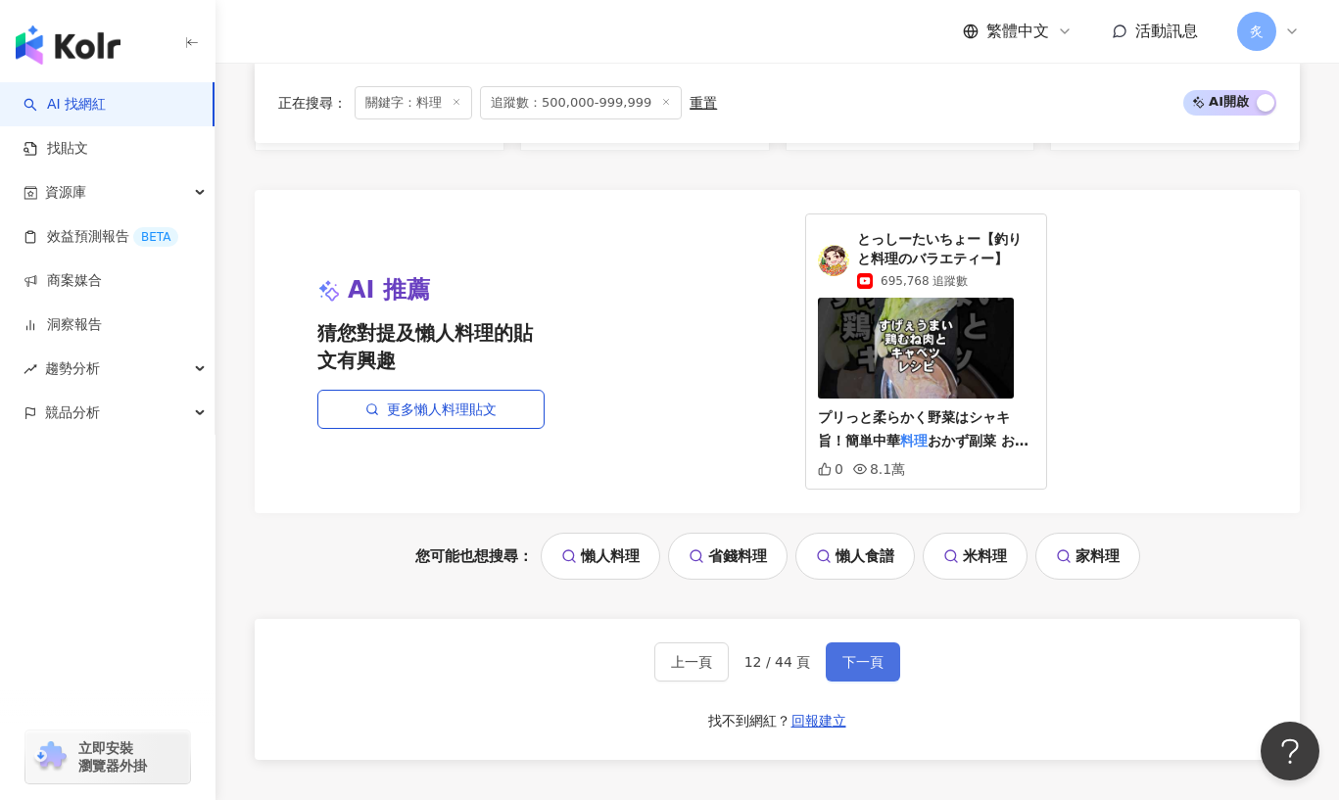
click at [855, 654] on span "下一頁" at bounding box center [862, 662] width 41 height 16
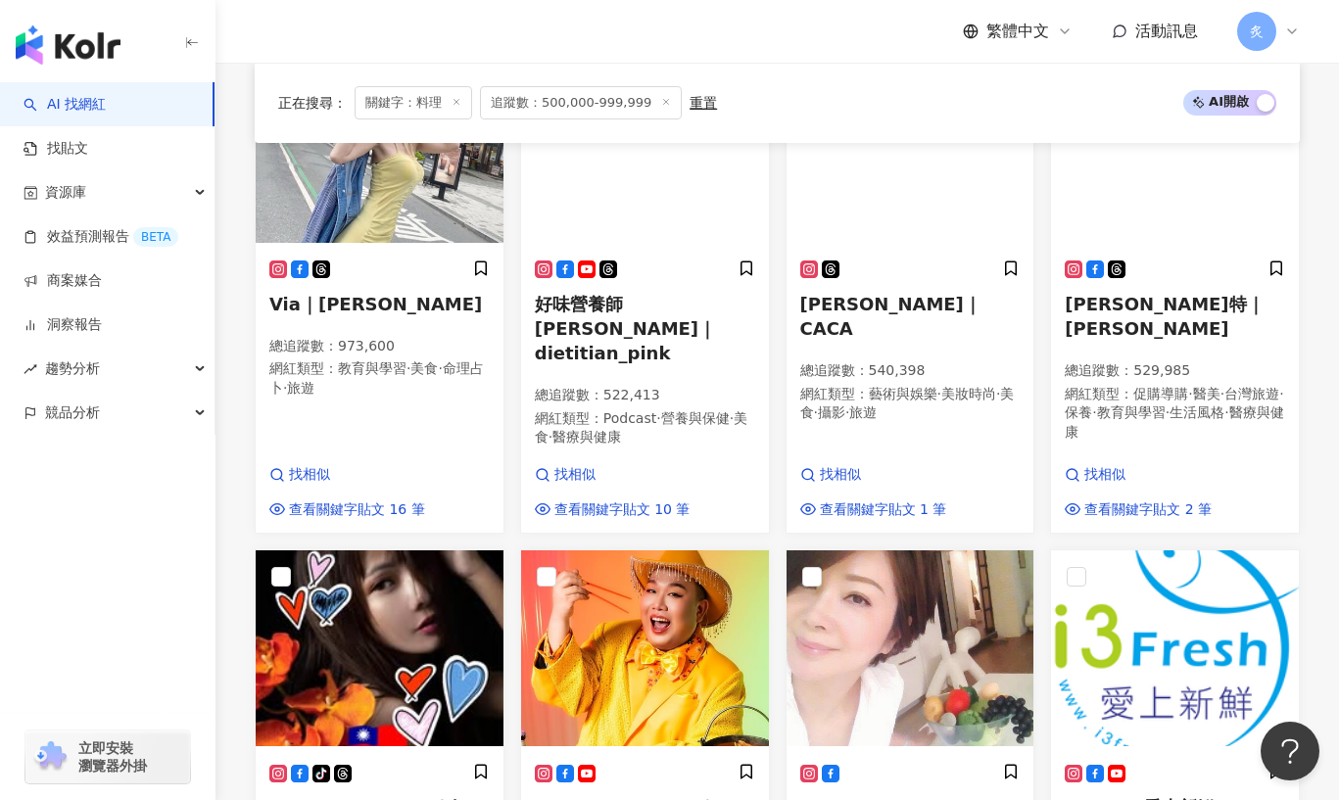
scroll to position [1769, 0]
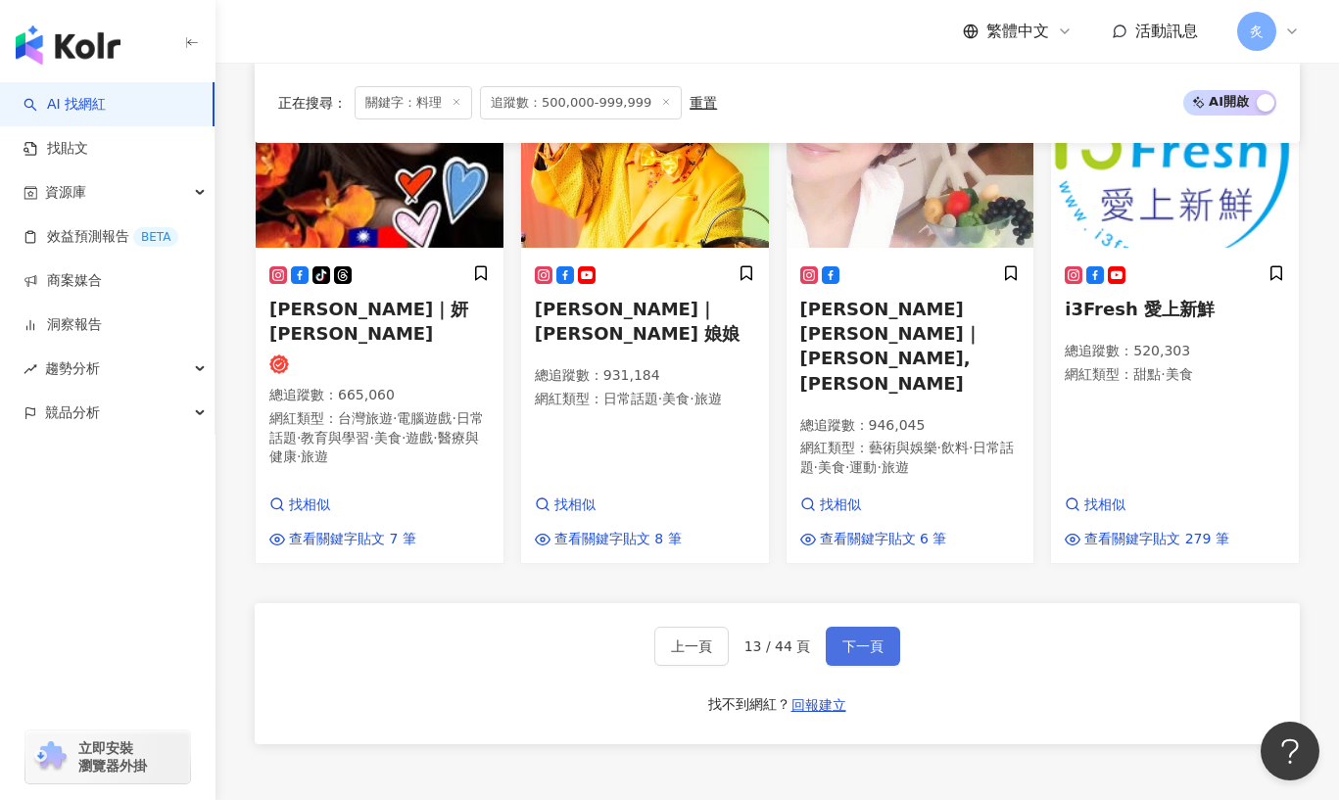
click at [844, 639] on span "下一頁" at bounding box center [862, 647] width 41 height 16
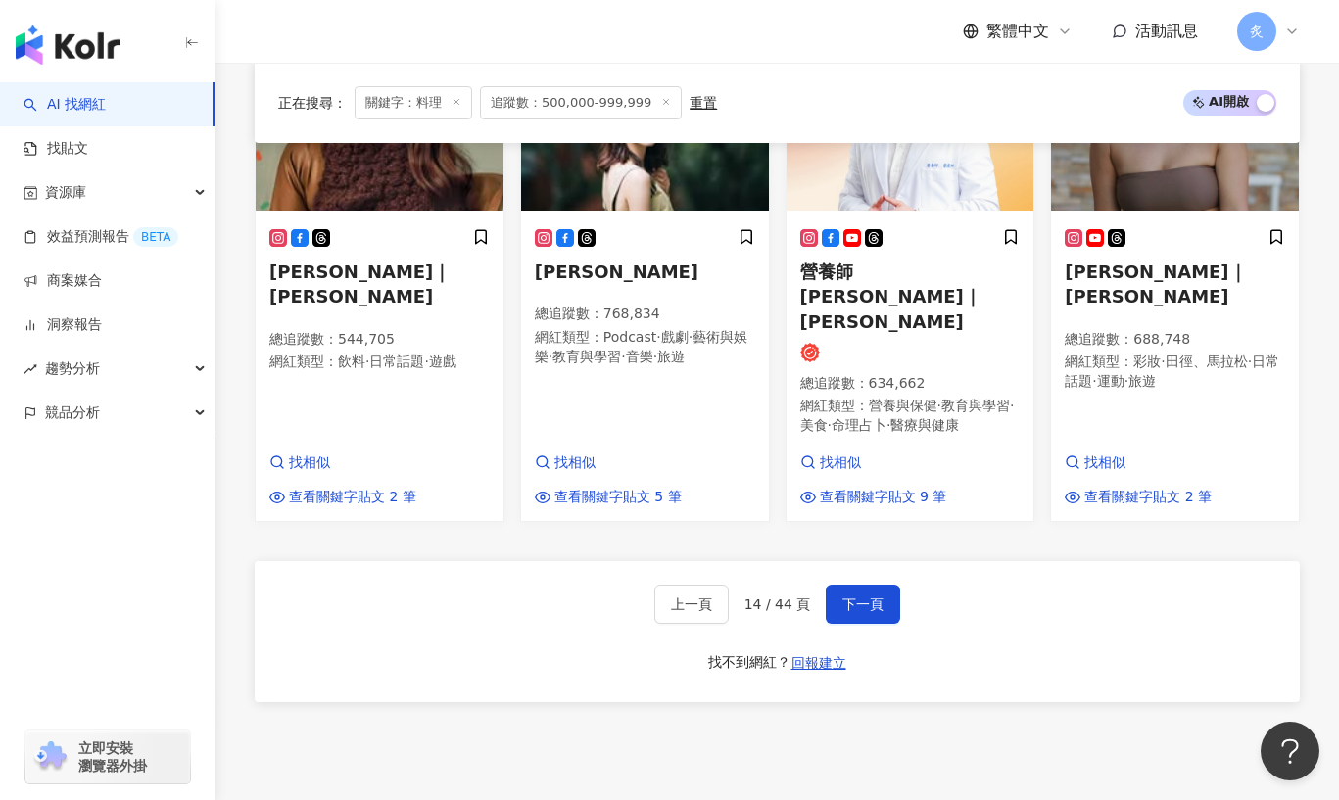
scroll to position [1816, 0]
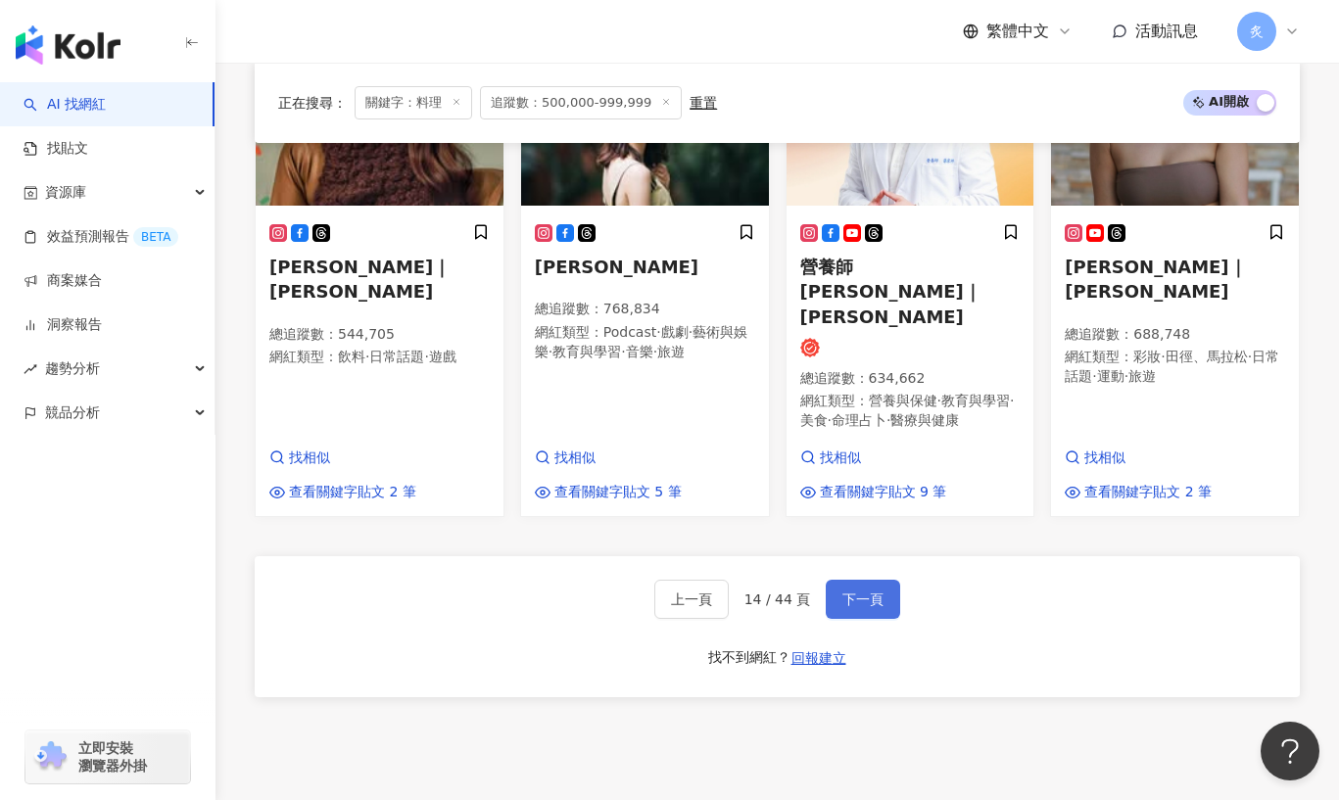
click at [842, 580] on button "下一頁" at bounding box center [863, 599] width 74 height 39
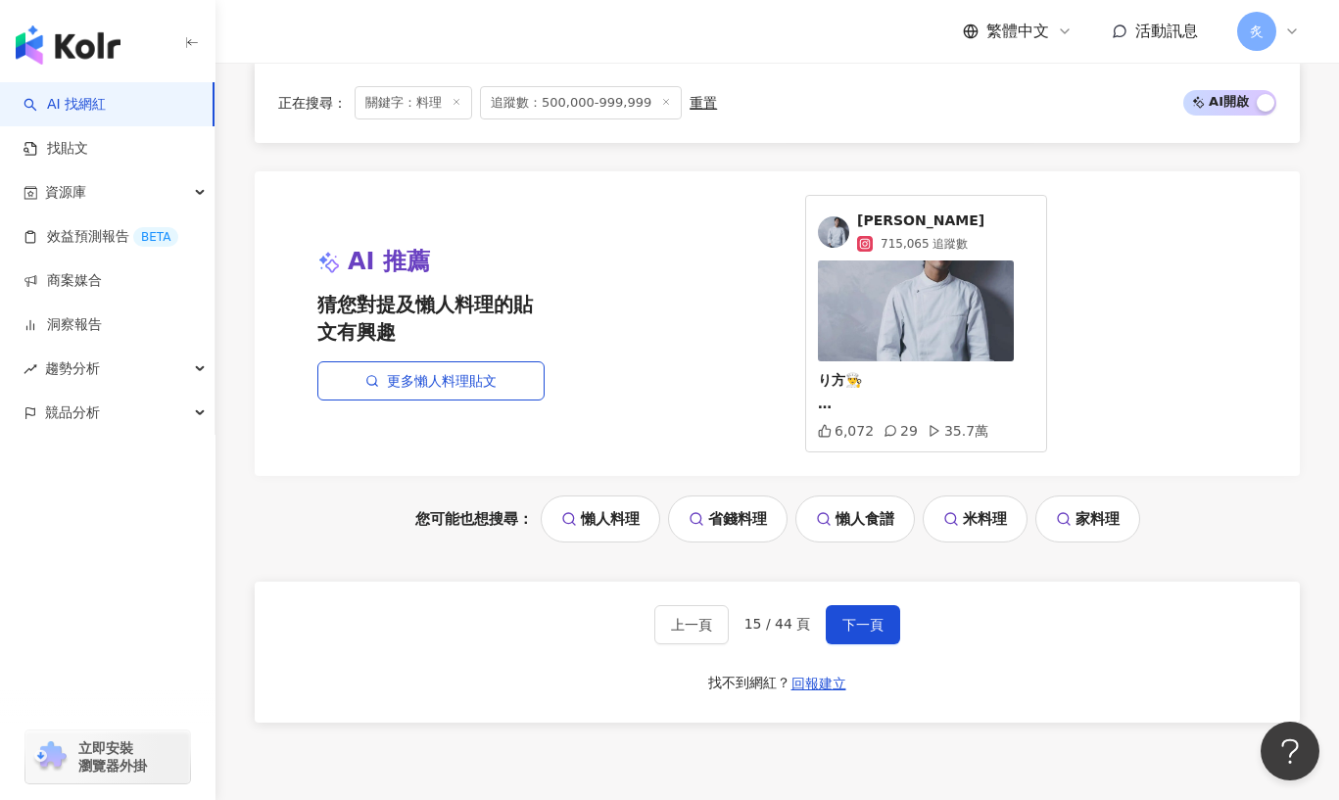
scroll to position [2314, 0]
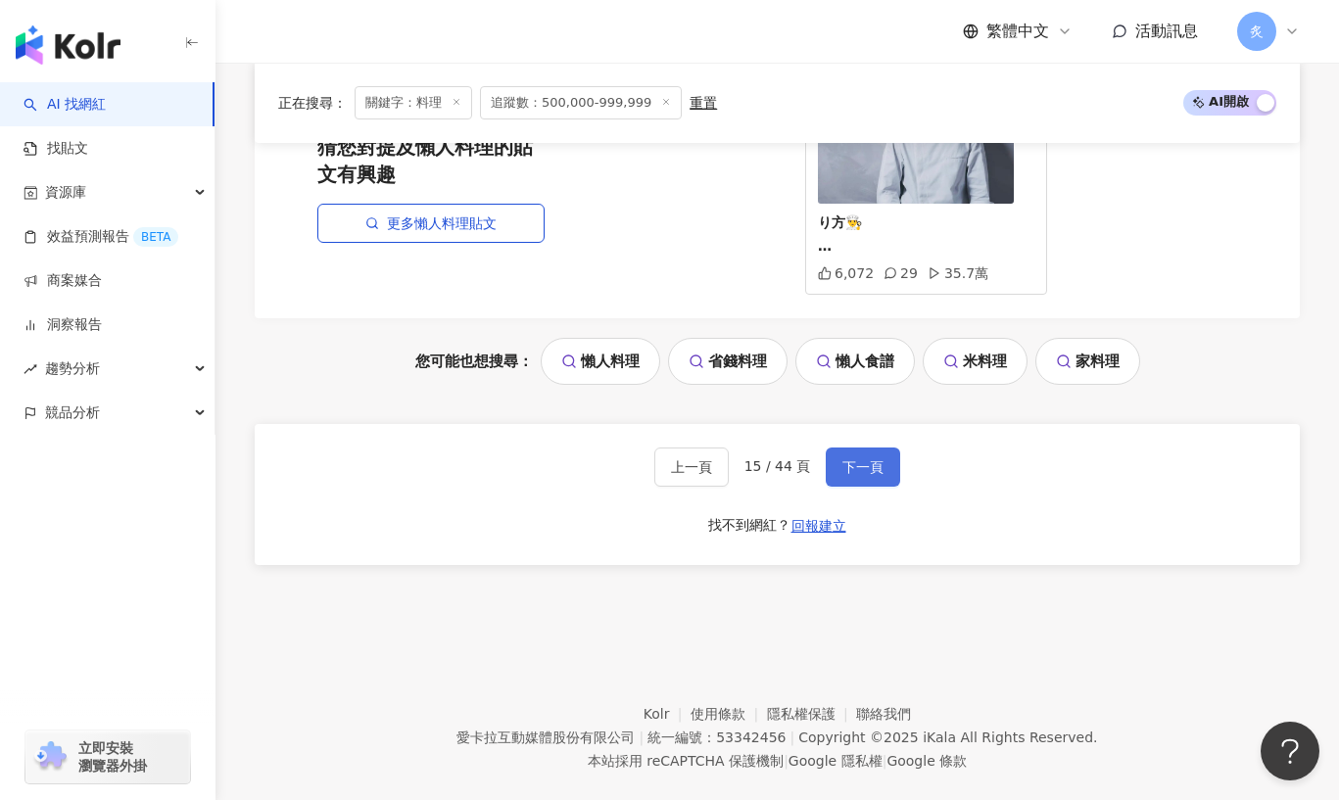
click at [842, 459] on span "下一頁" at bounding box center [862, 467] width 41 height 16
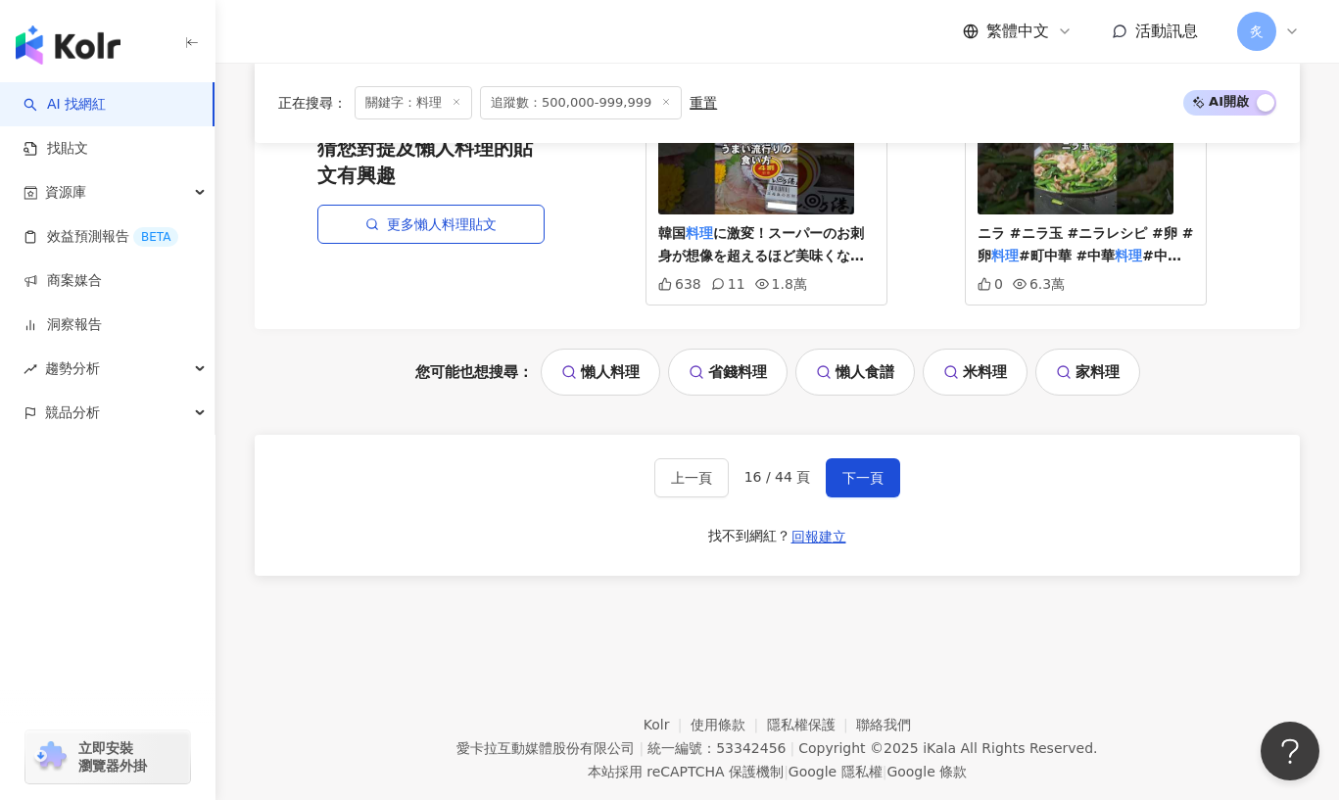
scroll to position [2347, 0]
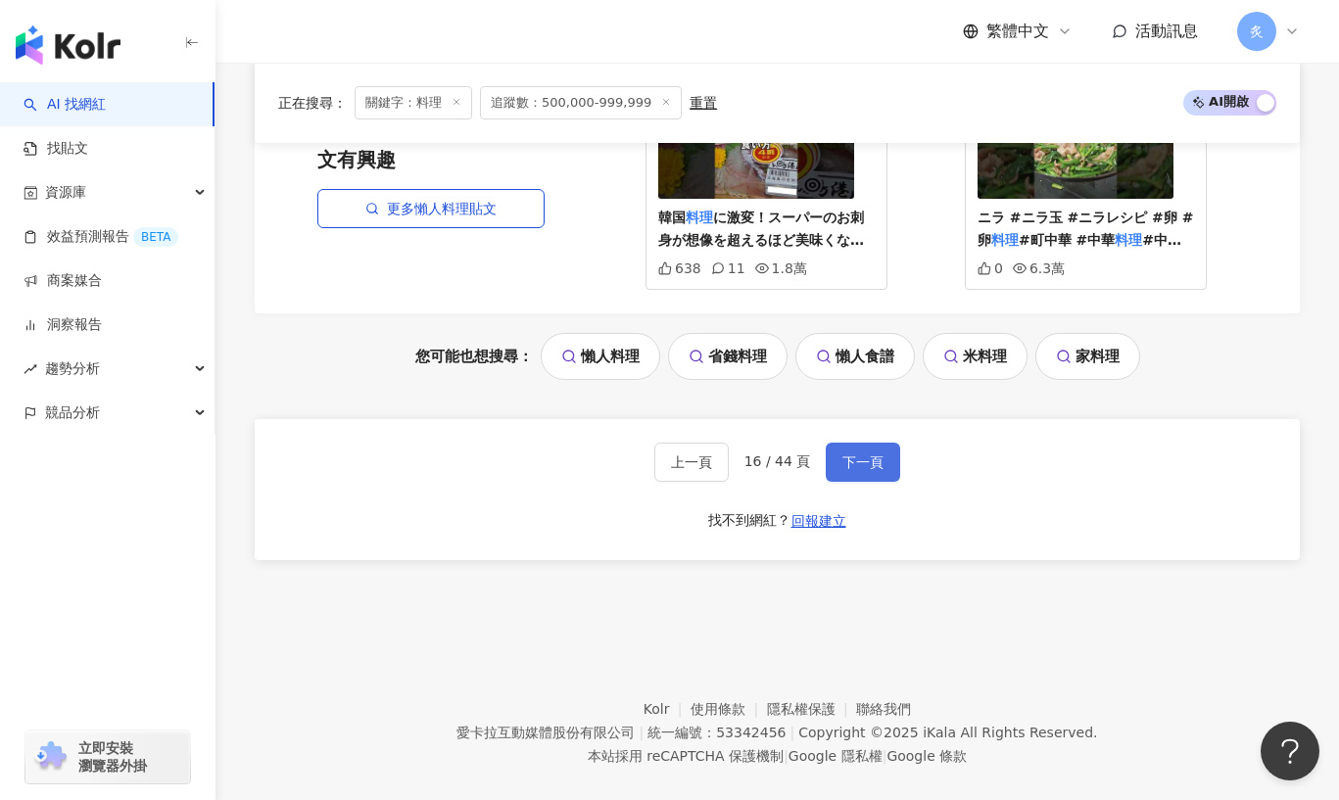
click at [850, 443] on button "下一頁" at bounding box center [863, 462] width 74 height 39
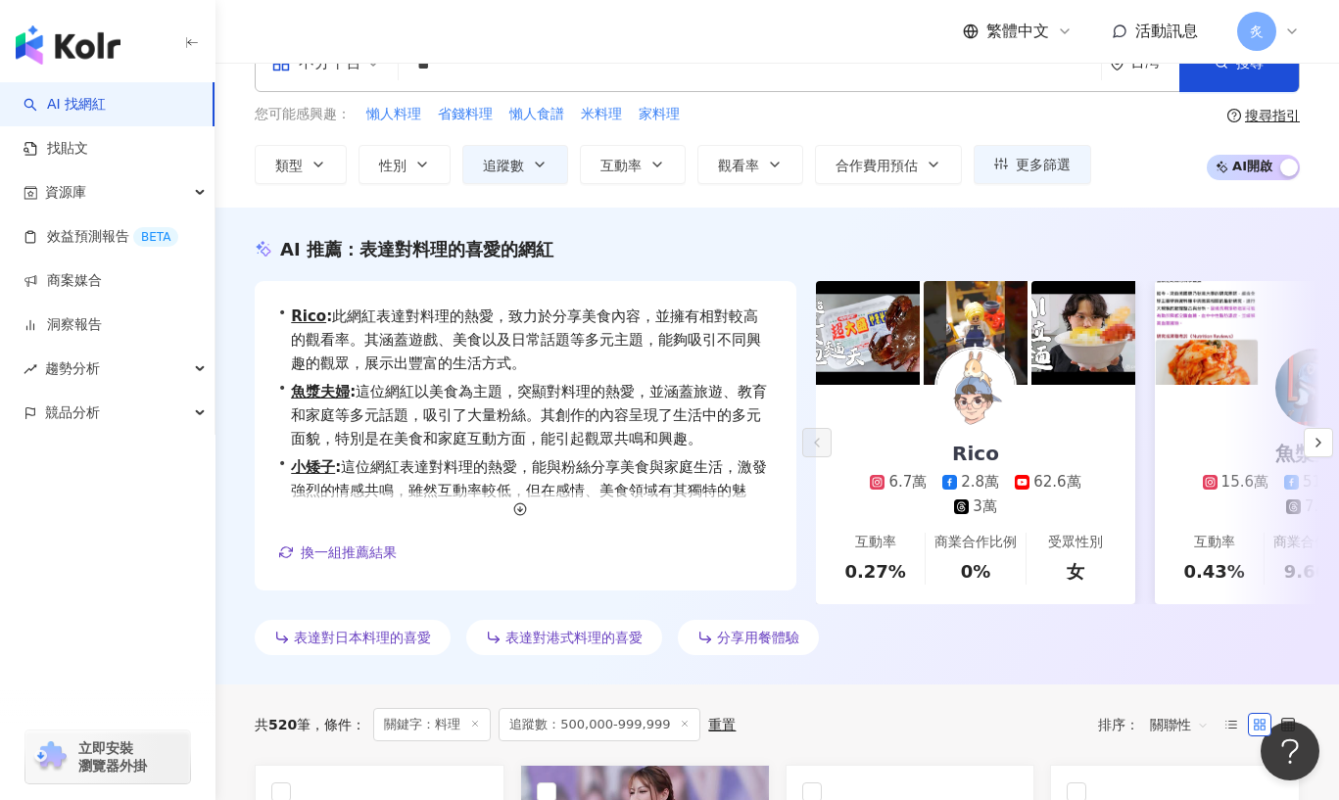
scroll to position [0, 0]
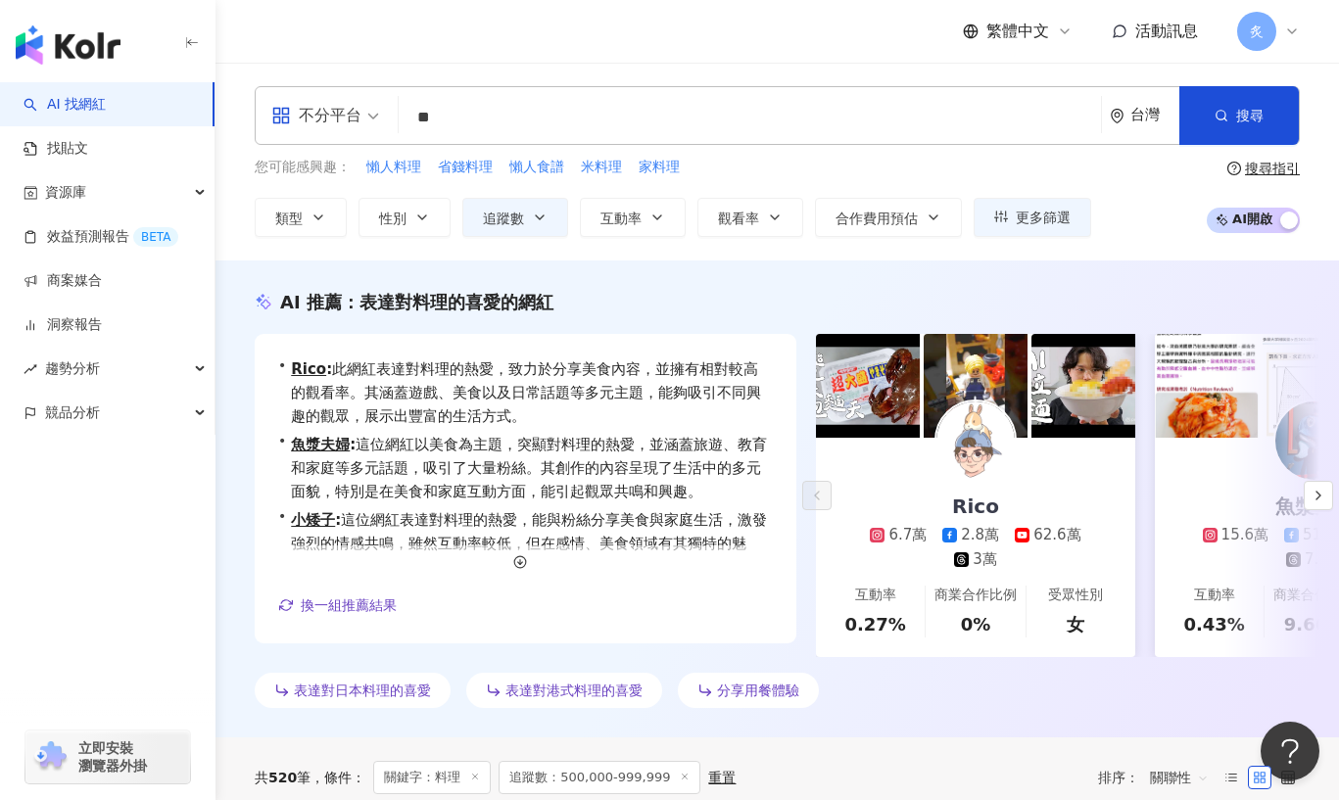
click at [542, 118] on input "**" at bounding box center [749, 117] width 687 height 37
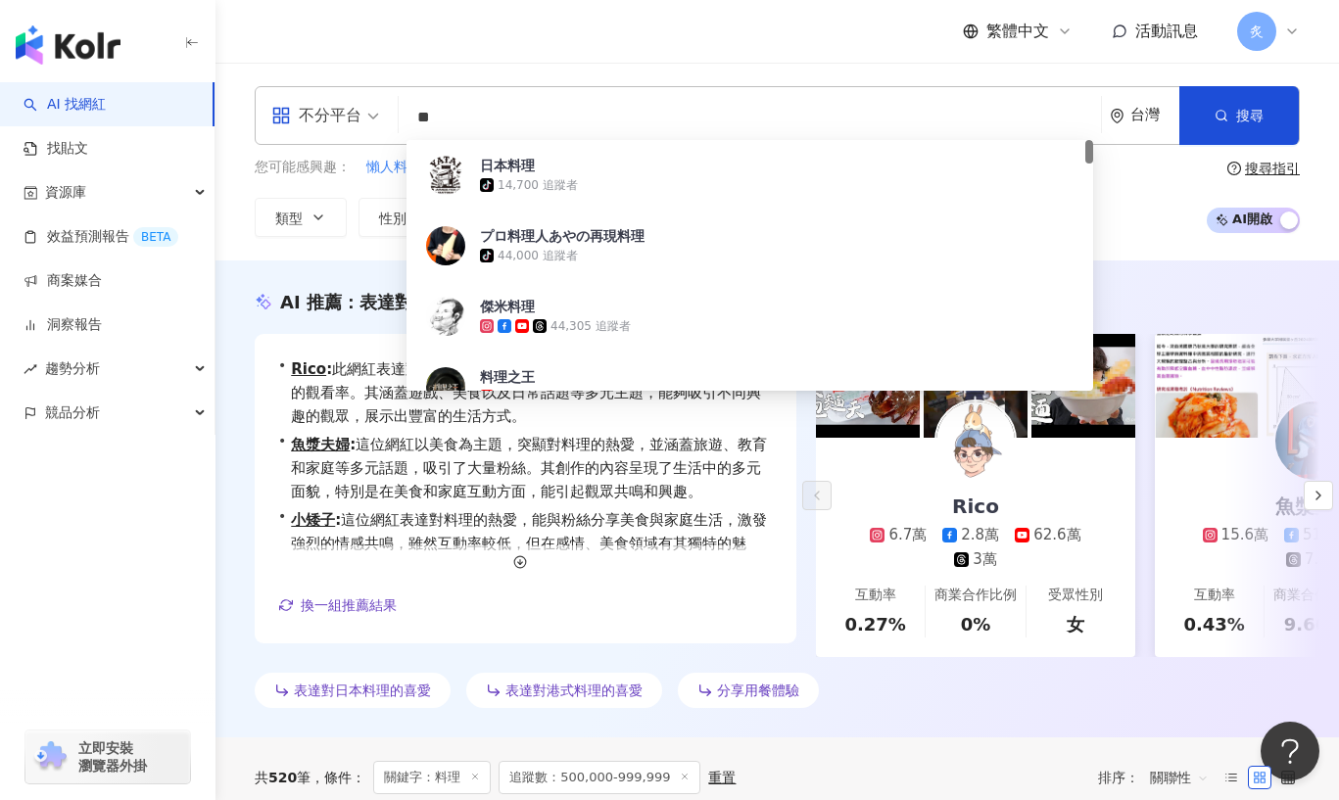
type input "*"
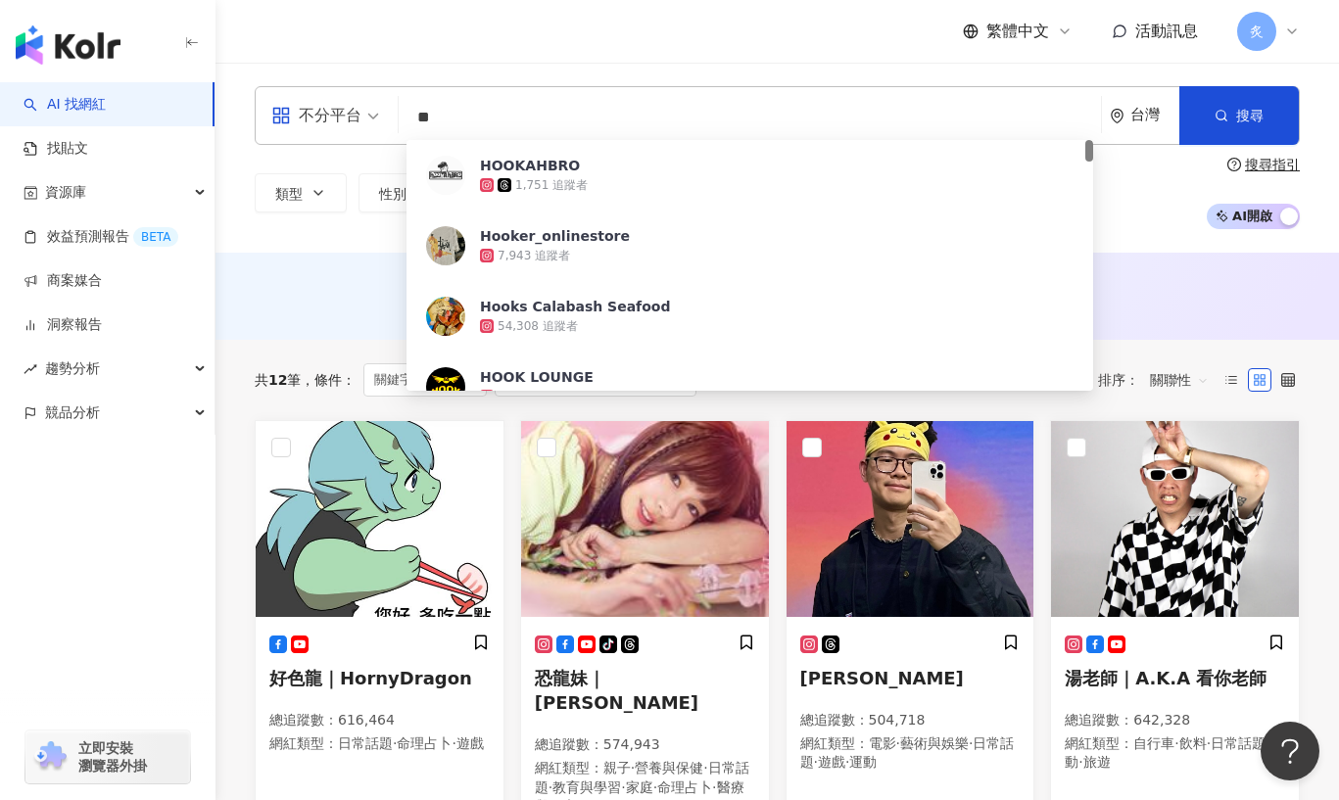
type input "*"
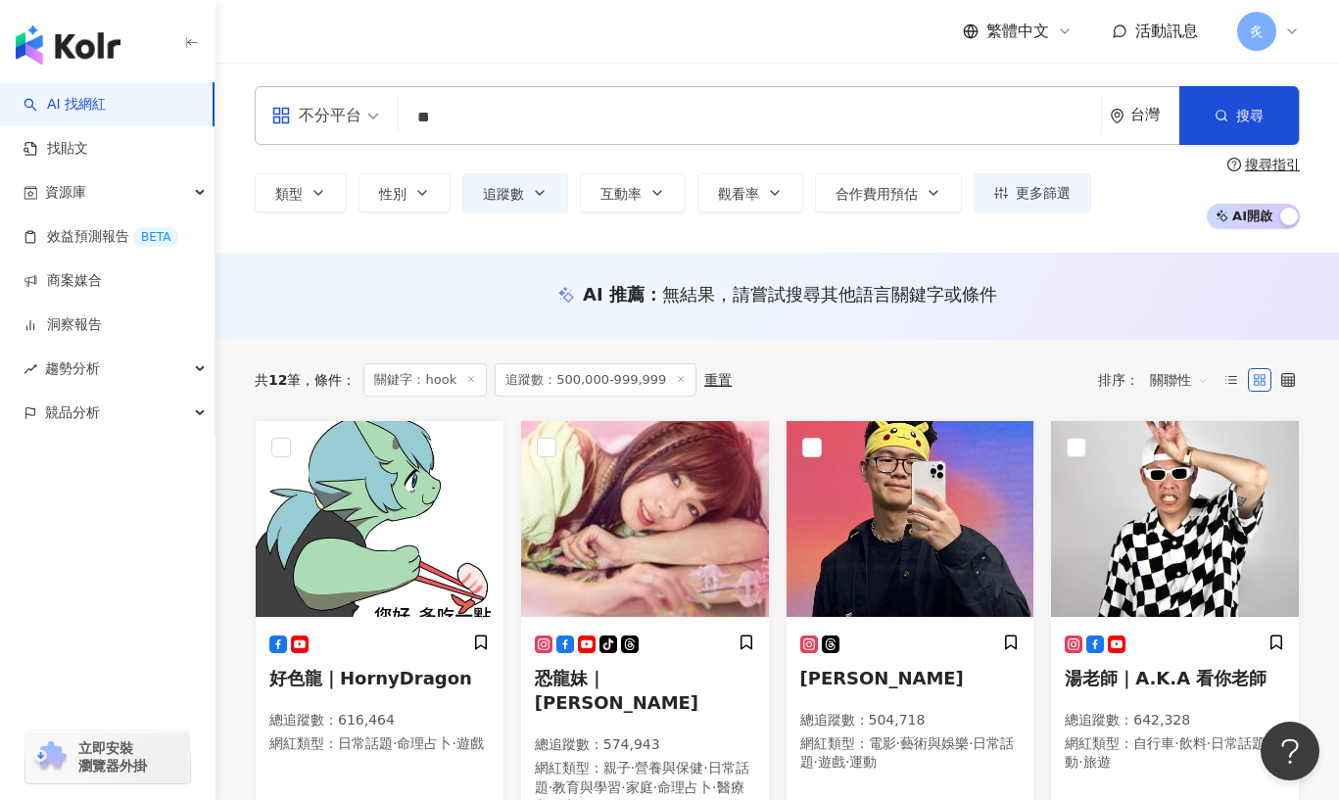
type input "*"
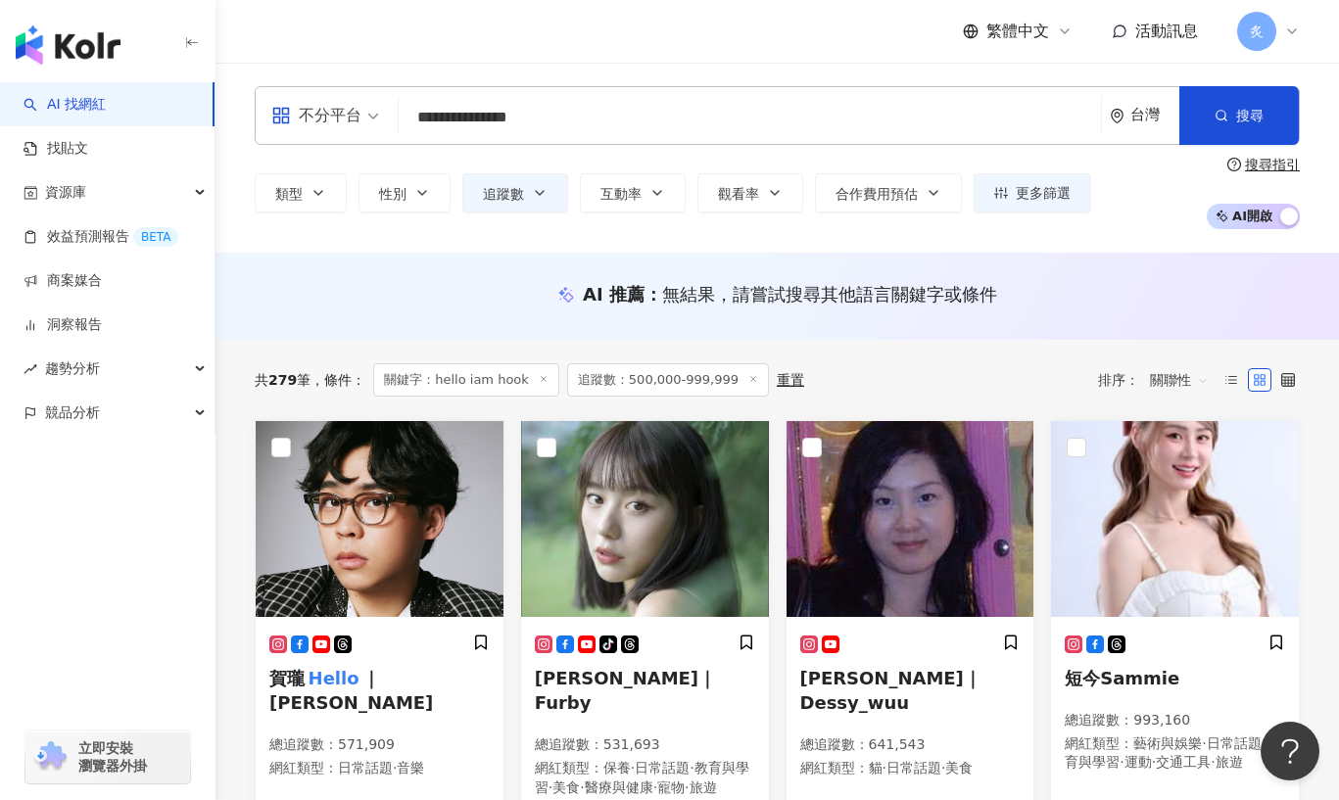
drag, startPoint x: 585, startPoint y: 116, endPoint x: 334, endPoint y: 128, distance: 251.1
click at [334, 128] on div "**********" at bounding box center [777, 115] width 1045 height 59
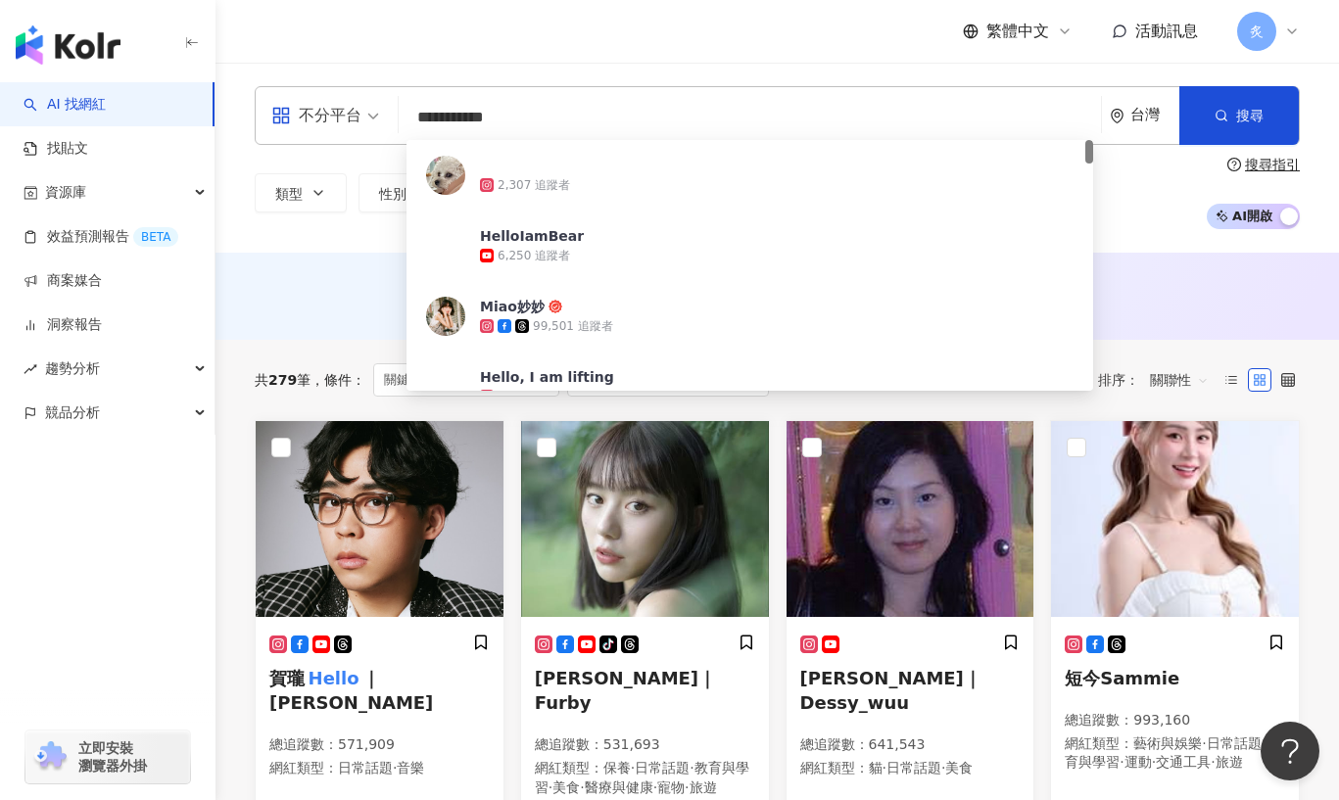
type input "**********"
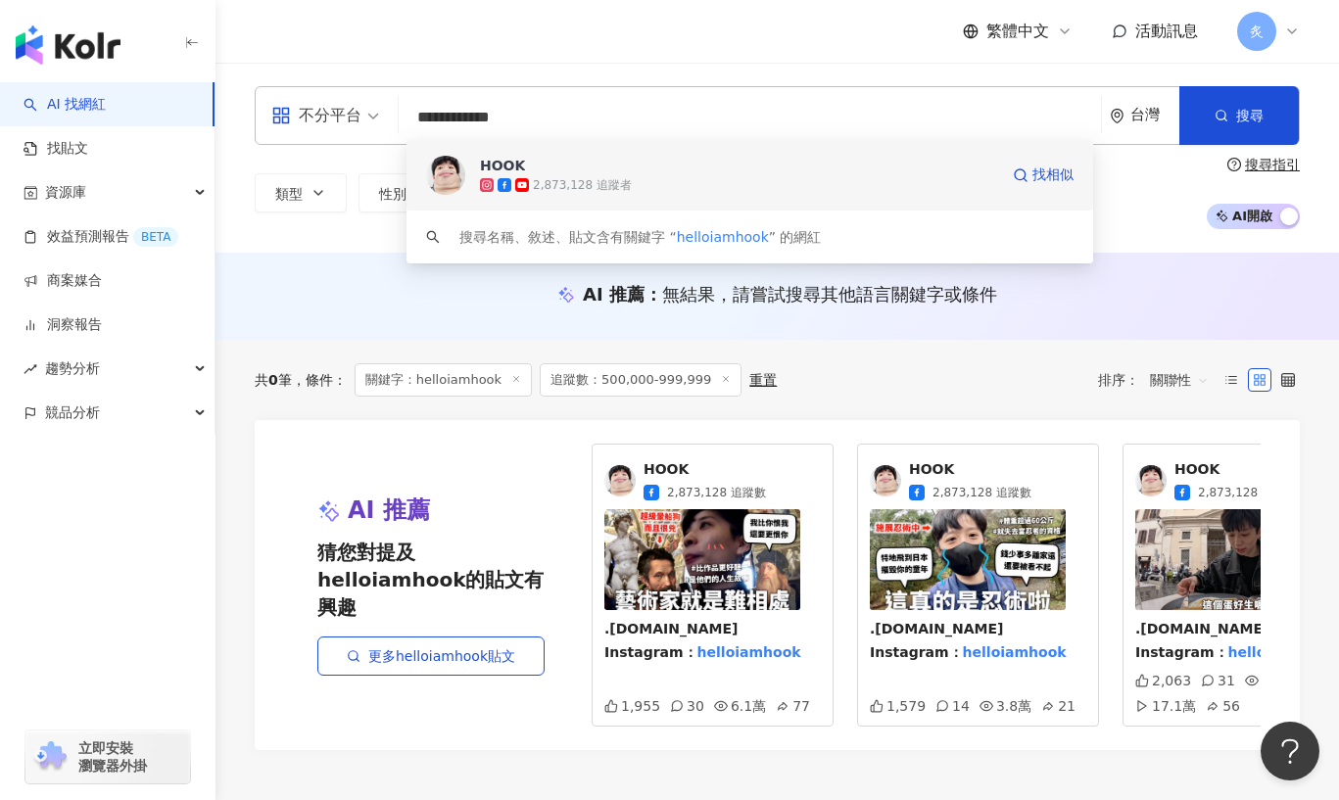
click at [504, 170] on div "HOOK" at bounding box center [502, 166] width 45 height 20
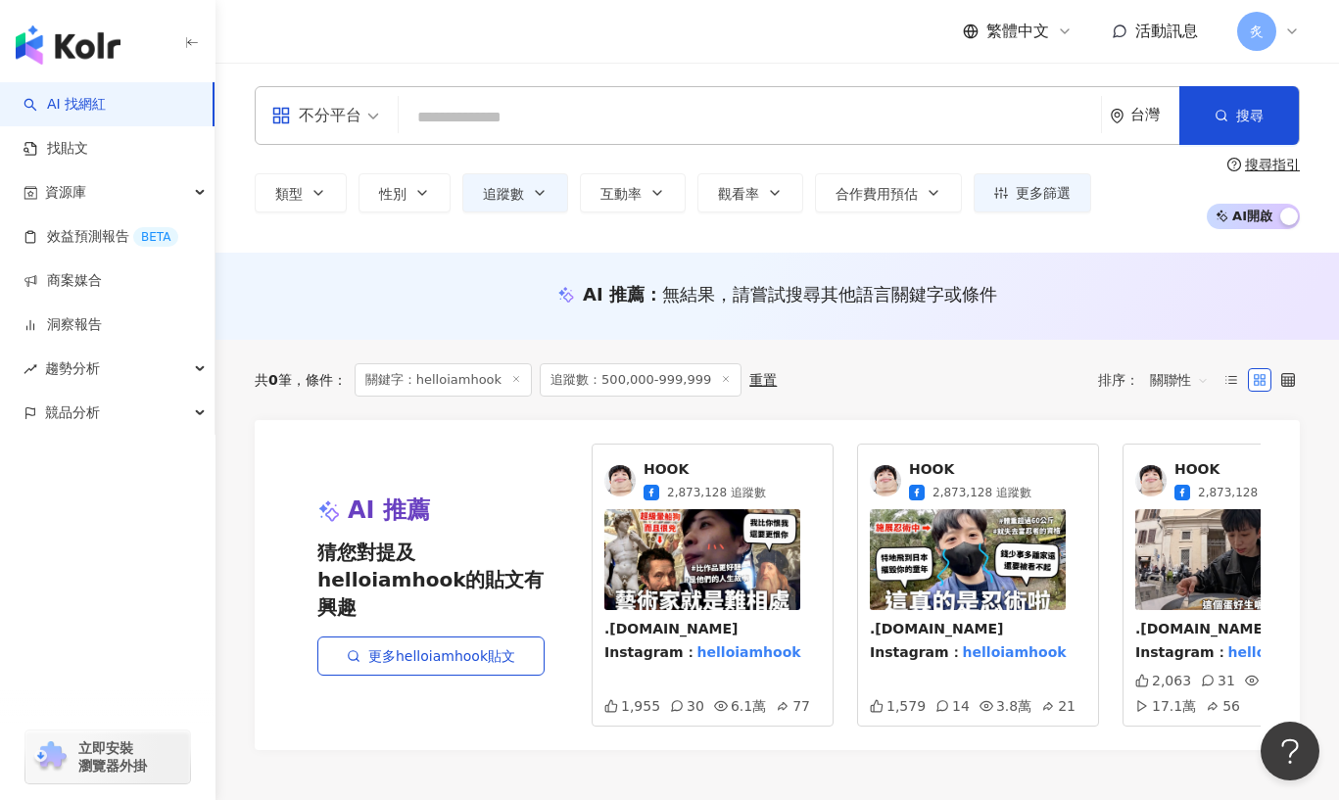
click at [657, 472] on span "HOOK" at bounding box center [704, 470] width 122 height 20
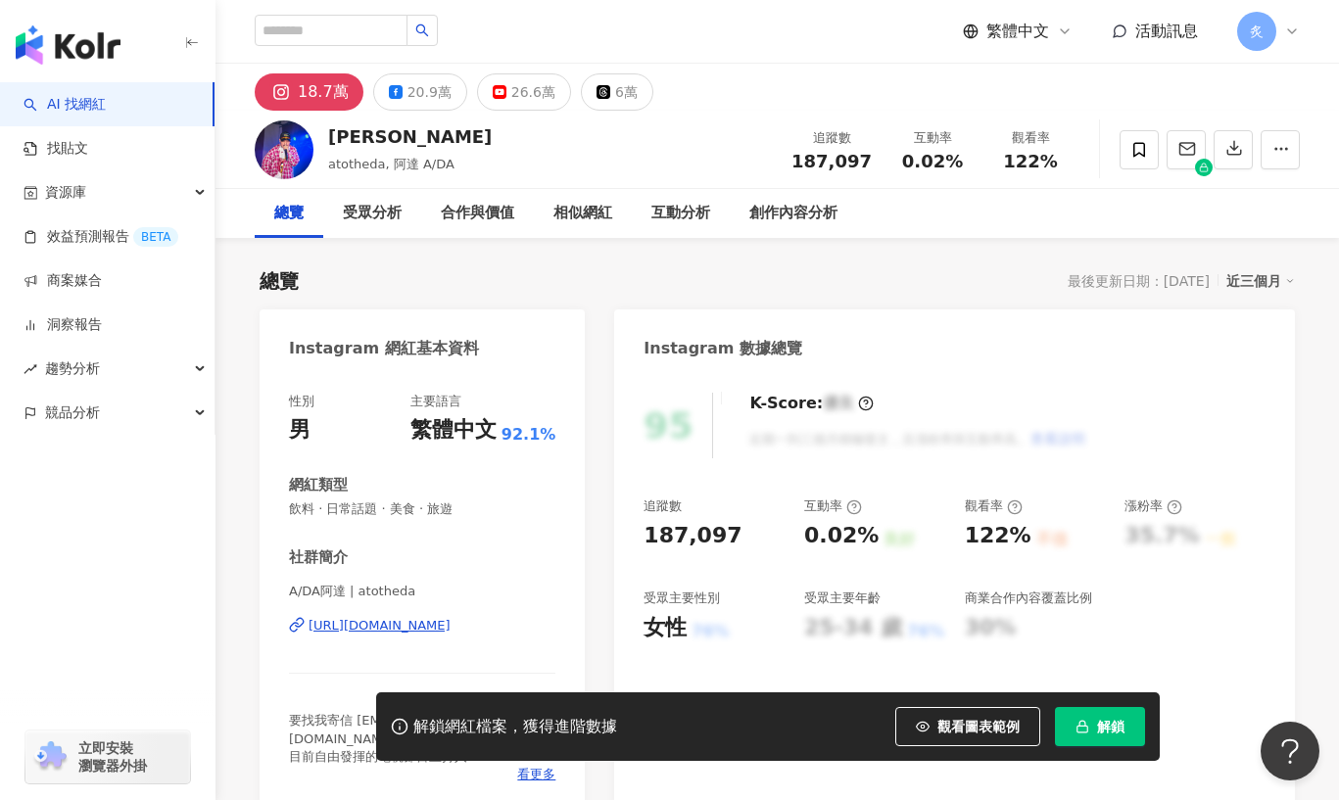
click at [1092, 719] on button "解鎖" at bounding box center [1100, 726] width 90 height 39
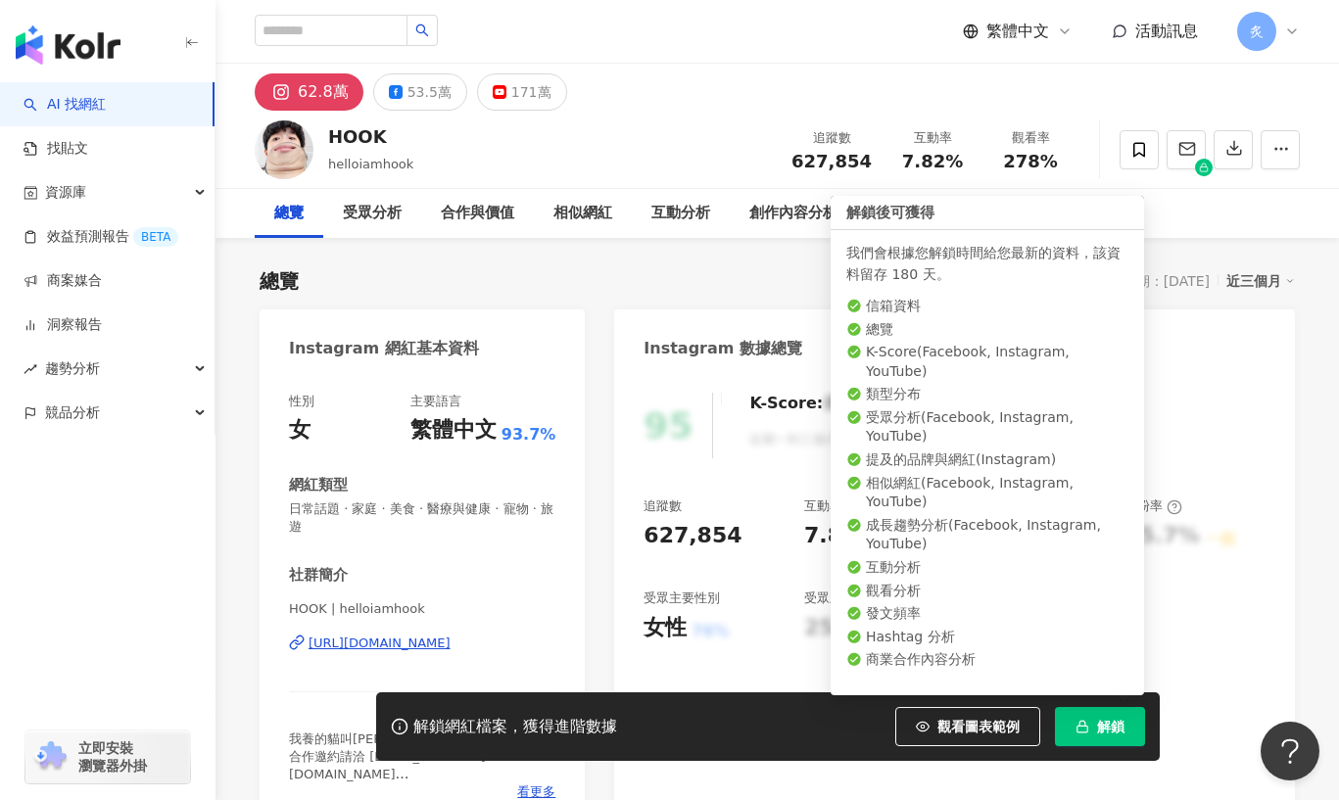
click at [1087, 730] on rect "button" at bounding box center [1081, 729] width 11 height 6
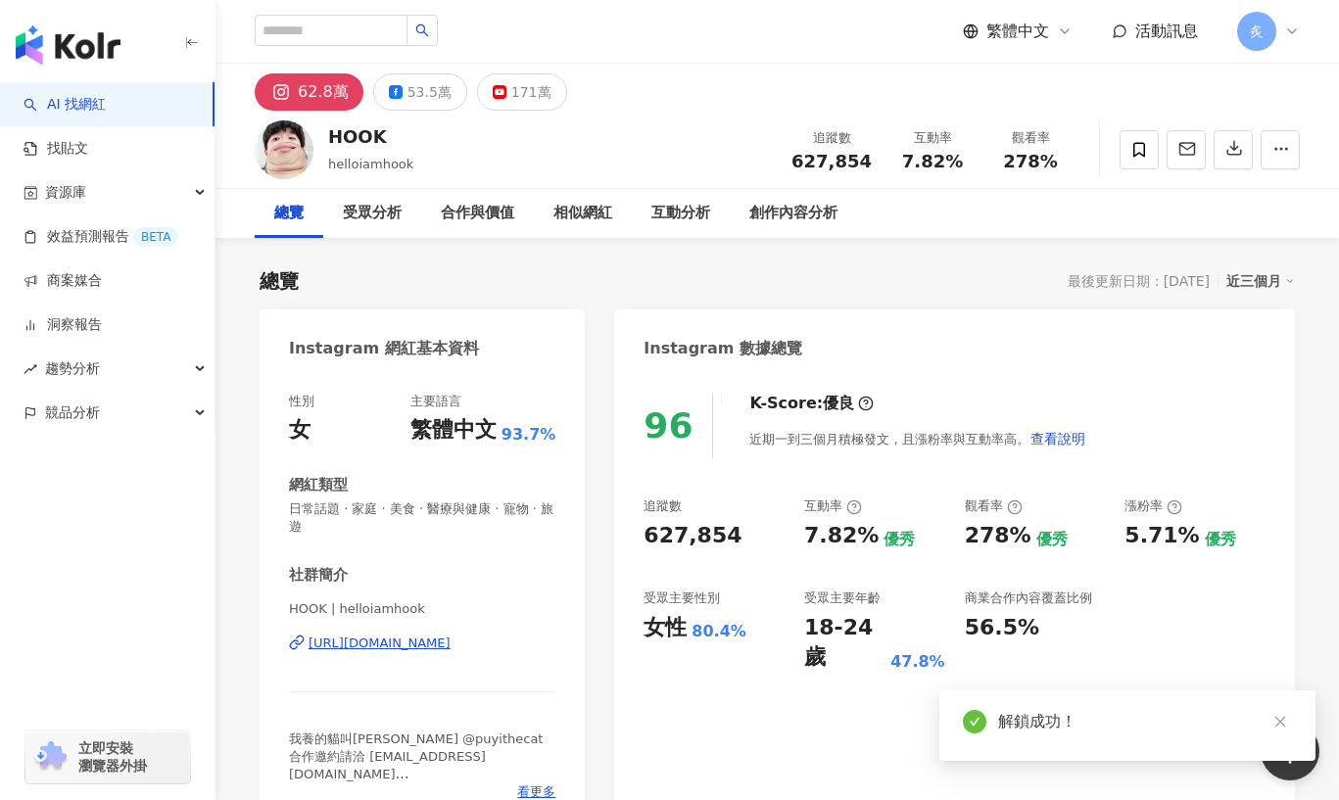
click at [407, 99] on div "53.5萬" at bounding box center [429, 91] width 44 height 27
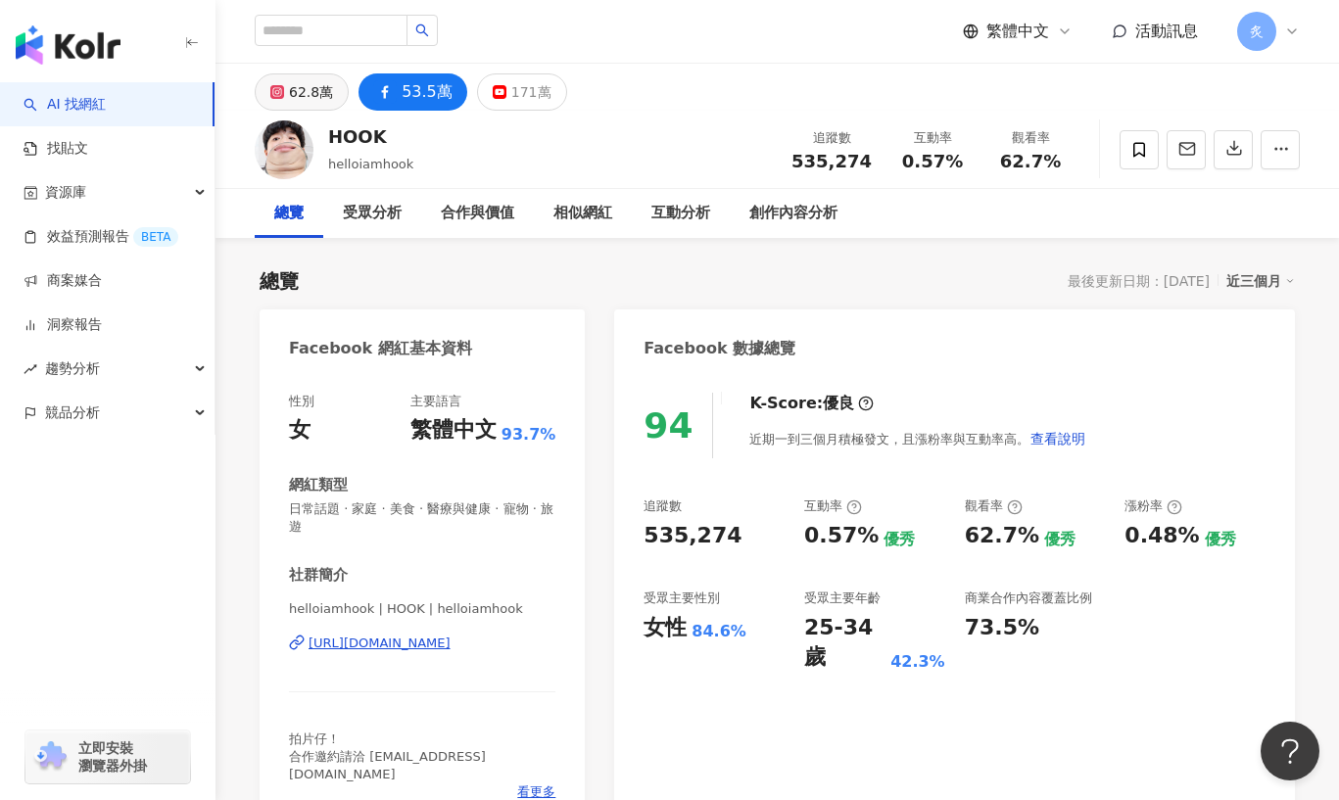
click at [313, 98] on div "62.8萬" at bounding box center [311, 91] width 44 height 27
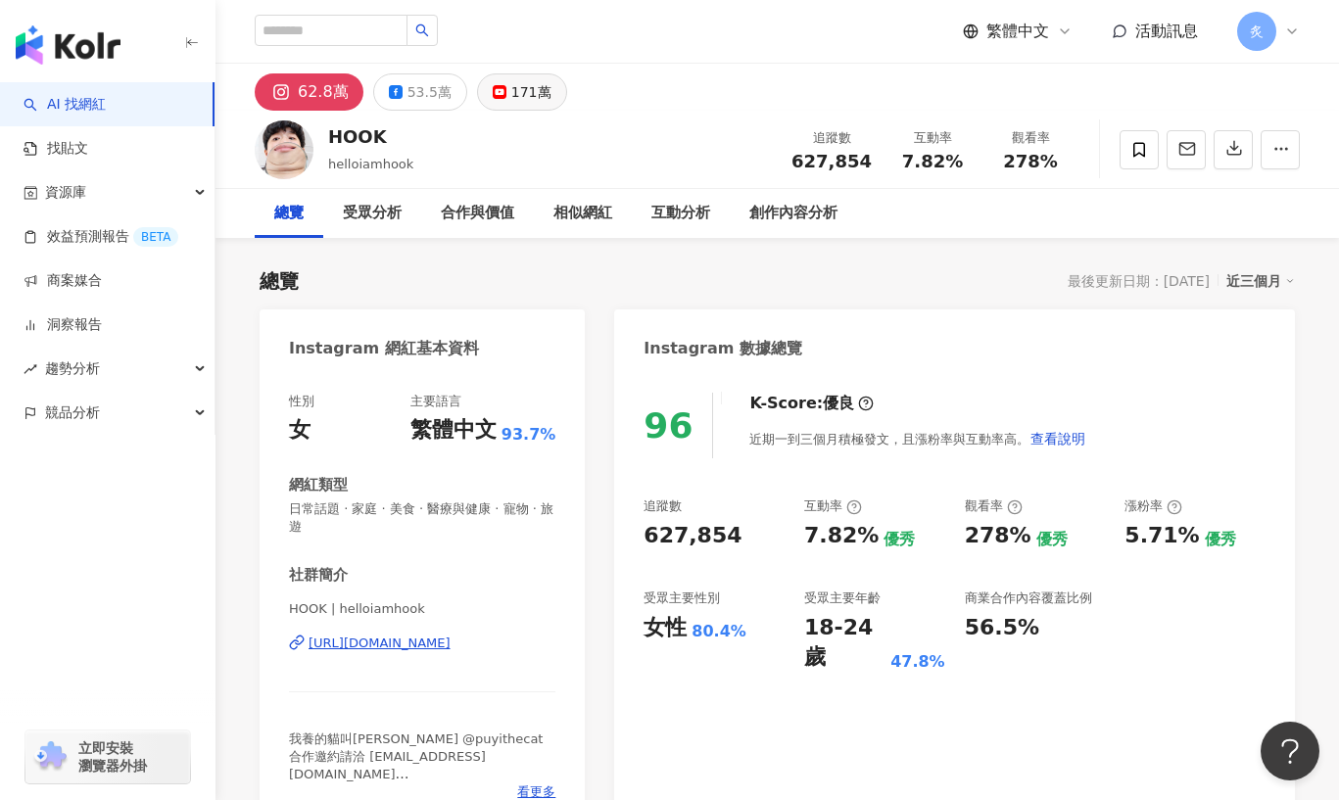
click at [511, 91] on div "171萬" at bounding box center [531, 91] width 40 height 27
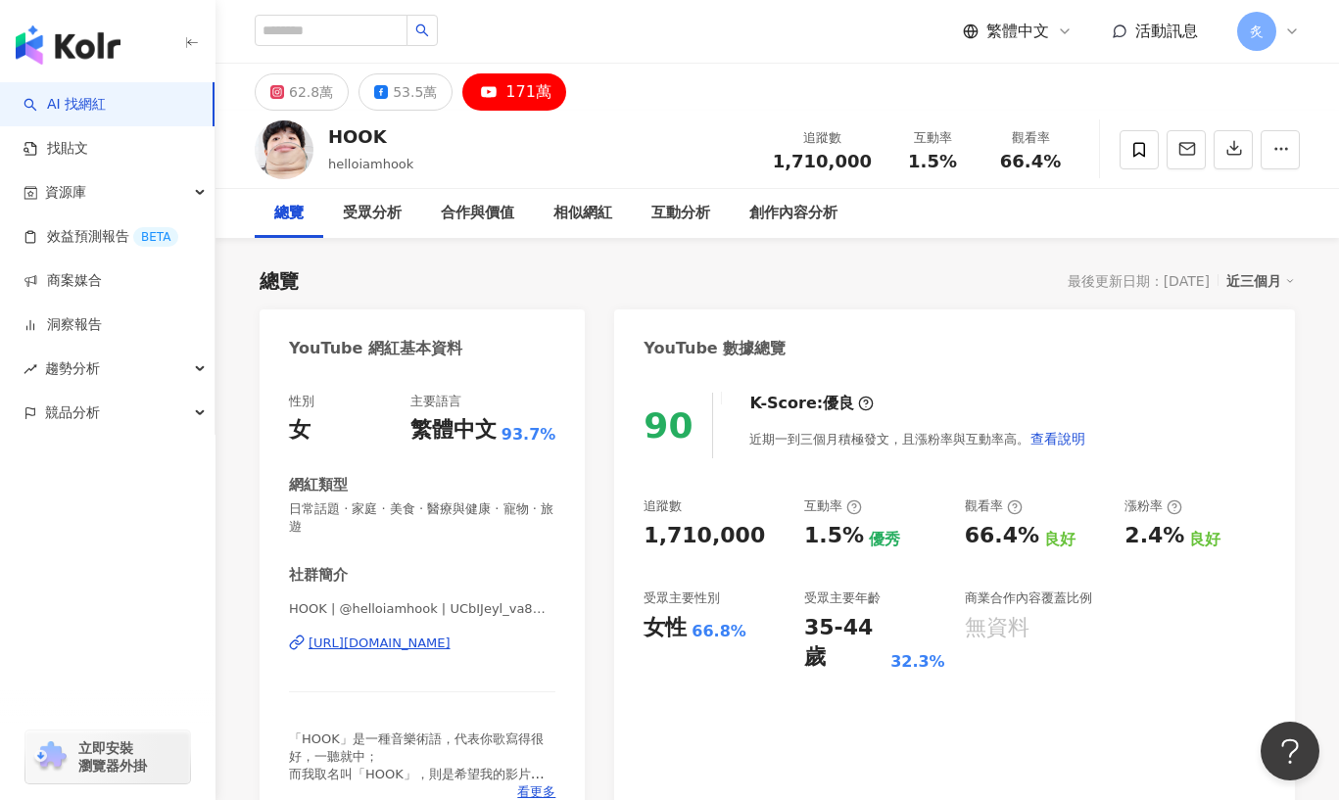
click at [515, 92] on div "171萬" at bounding box center [528, 91] width 46 height 27
click at [396, 106] on button "53.5萬" at bounding box center [405, 91] width 94 height 37
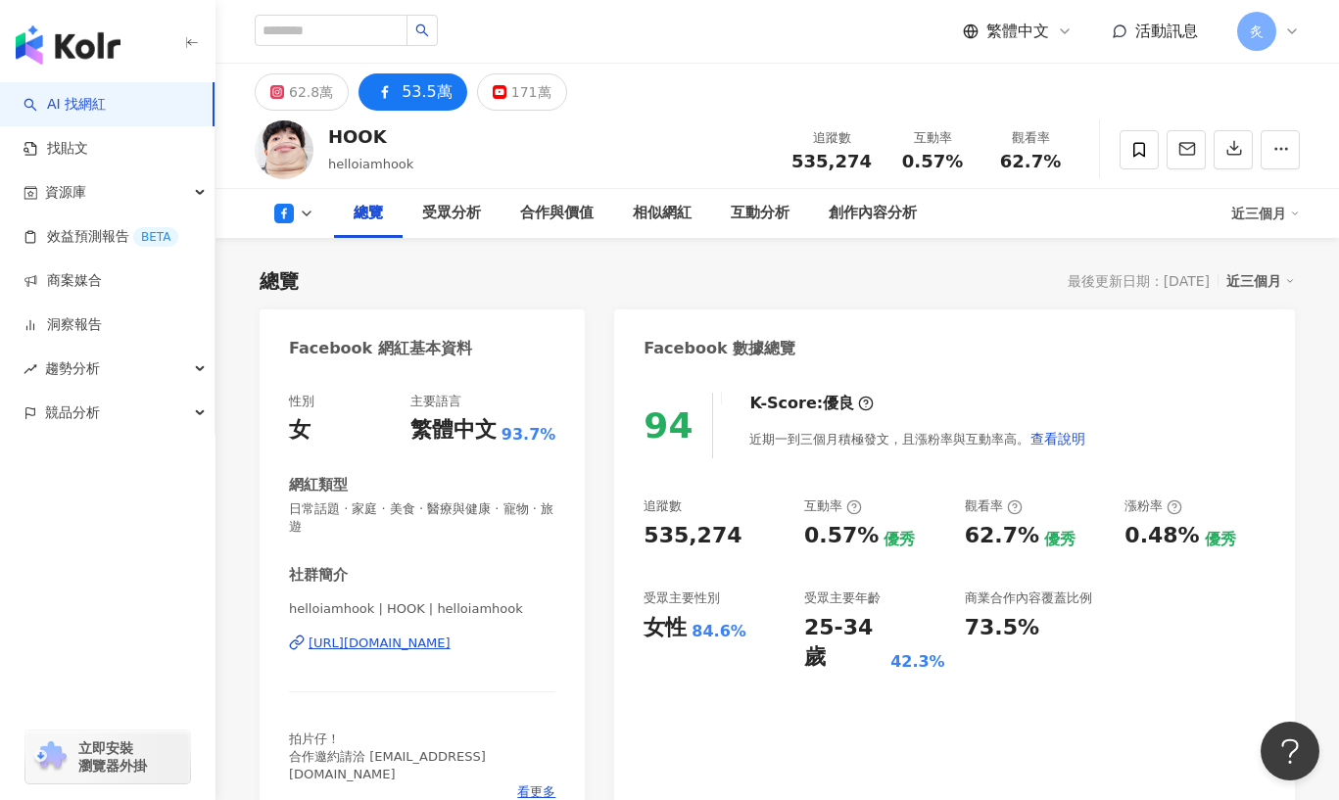
scroll to position [101, 0]
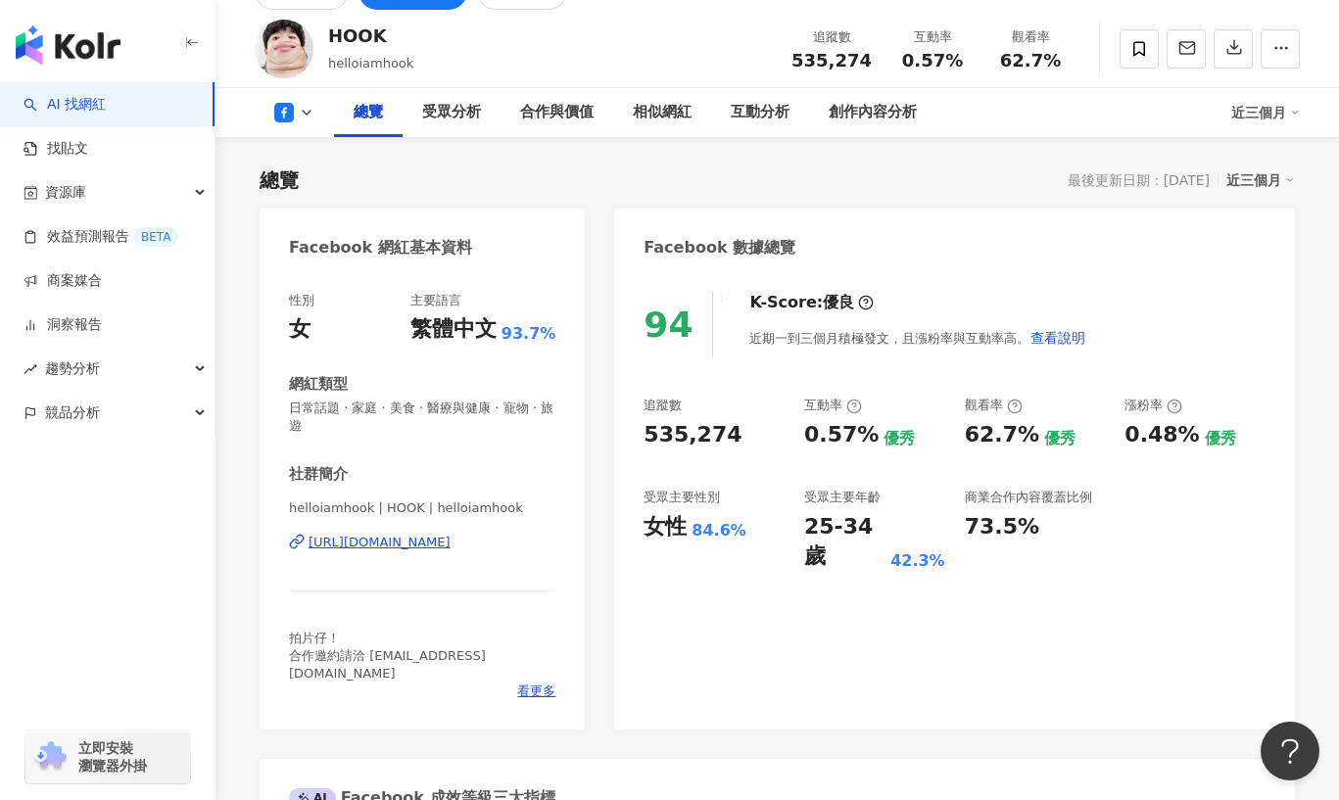
click at [451, 542] on div "https://www.facebook.com/725337824322596" at bounding box center [380, 543] width 142 height 18
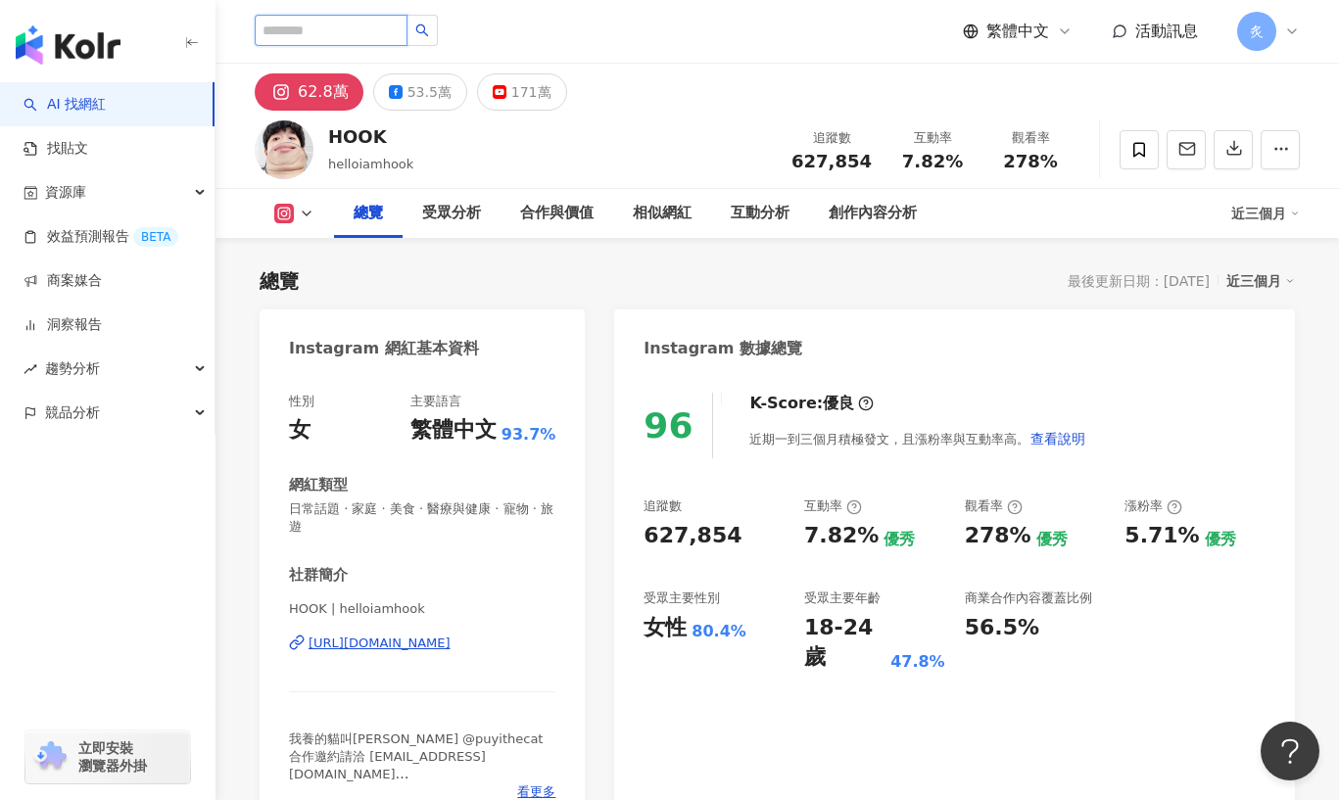
click at [296, 43] on input "search" at bounding box center [331, 30] width 153 height 31
click at [109, 57] on img "button" at bounding box center [68, 44] width 105 height 39
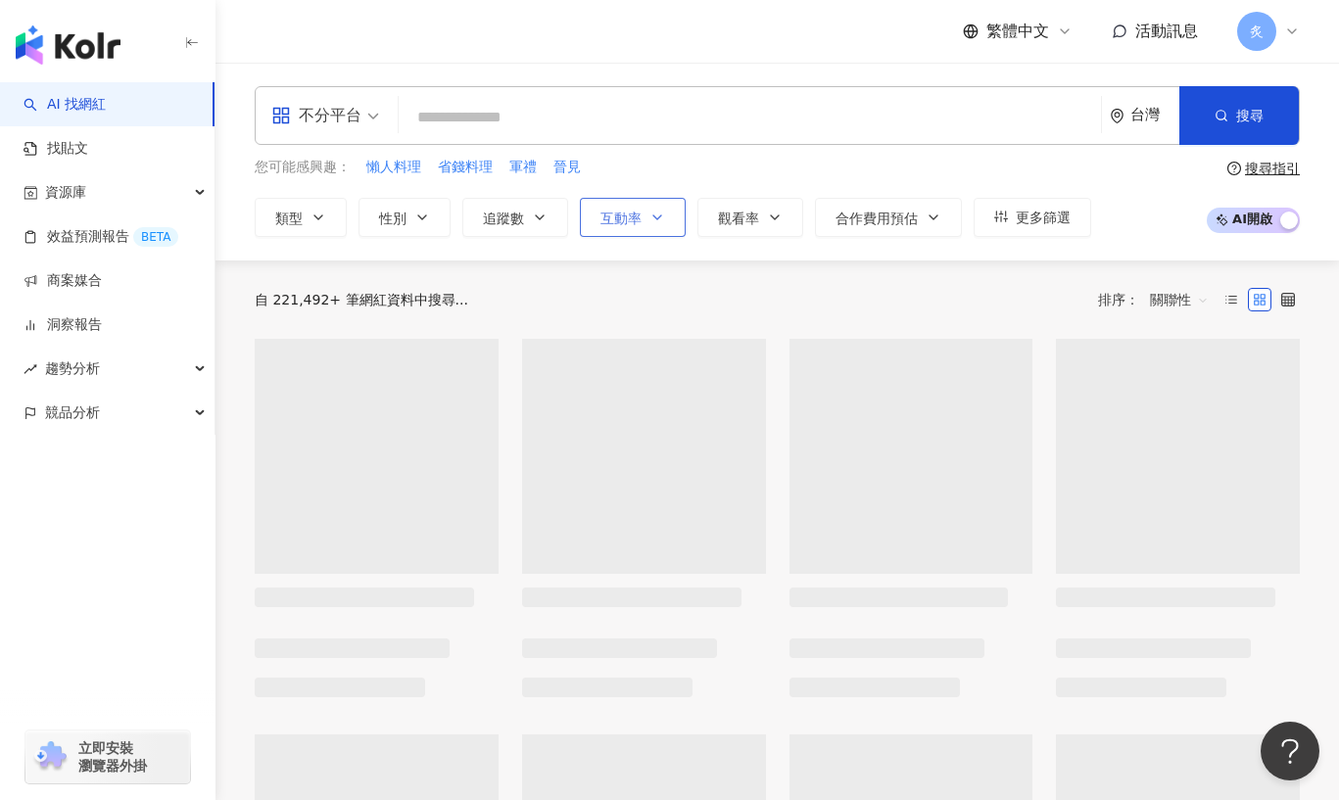
click at [605, 219] on div "AI 找網紅 找貼文 資源庫 效益預測報告 BETA 商案媒合 洞察報告 趨勢分析 競品分析 立即安裝 瀏覽器外掛 繁體中文 活動訊息 炙 不分平台 台灣 搜…" at bounding box center [669, 400] width 1339 height 800
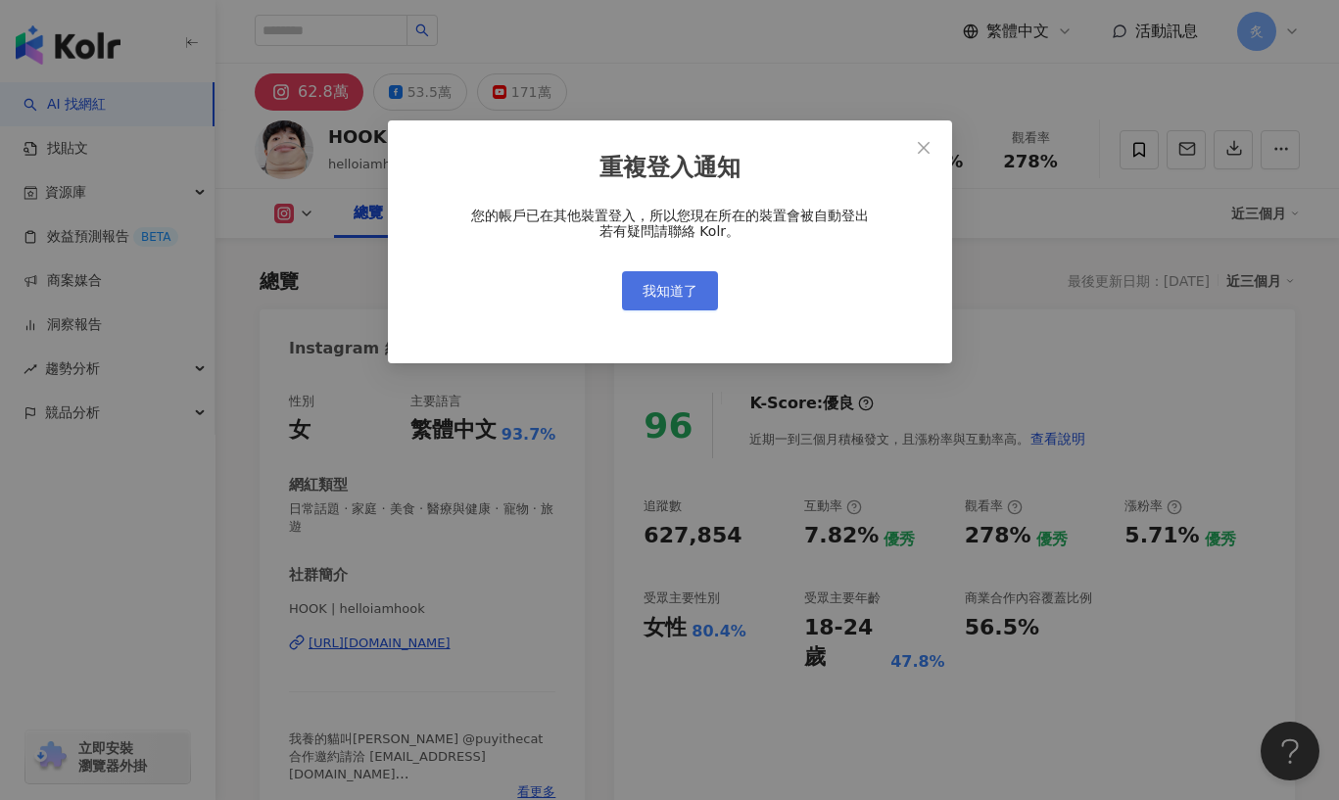
click at [686, 283] on span "我知道了" at bounding box center [670, 291] width 55 height 16
